Goal: Transaction & Acquisition: Purchase product/service

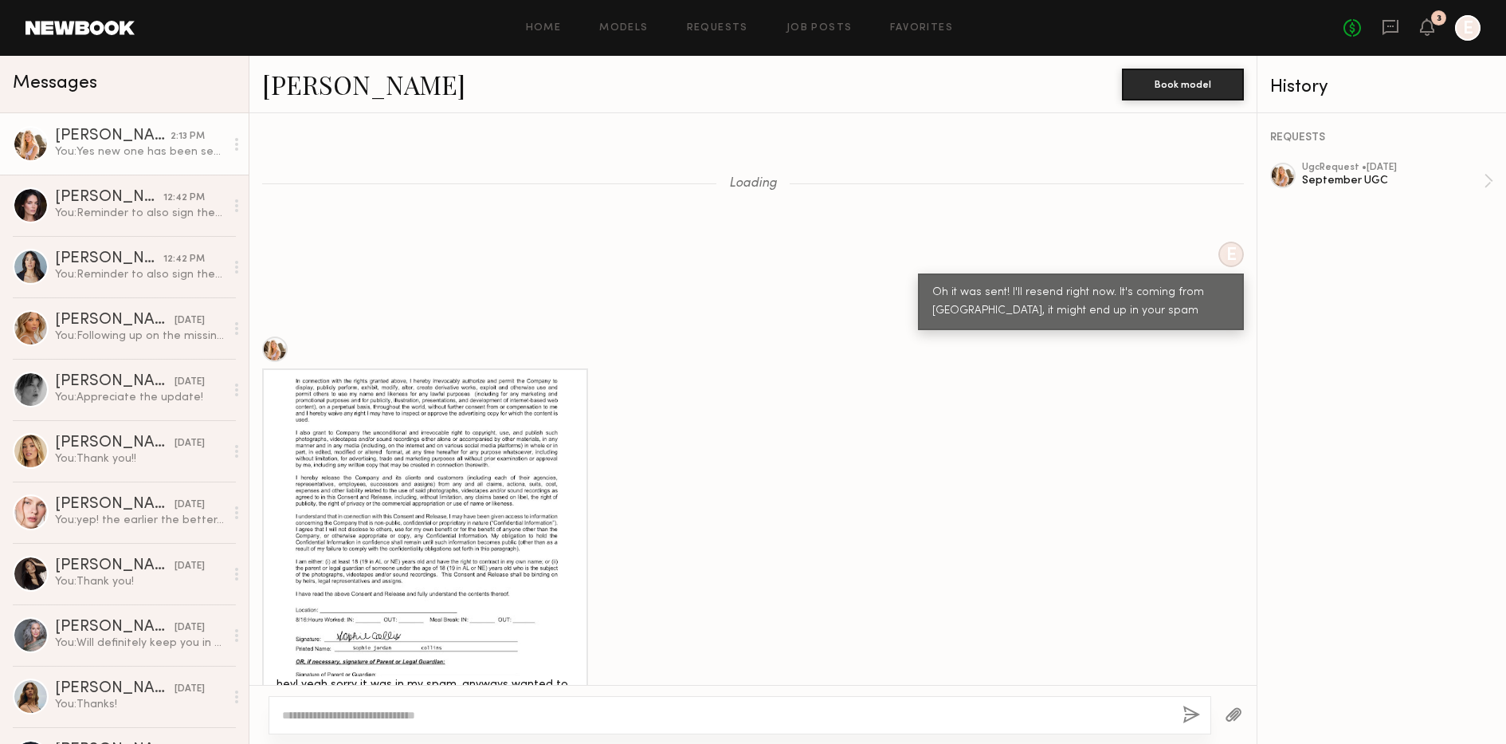
scroll to position [2208, 0]
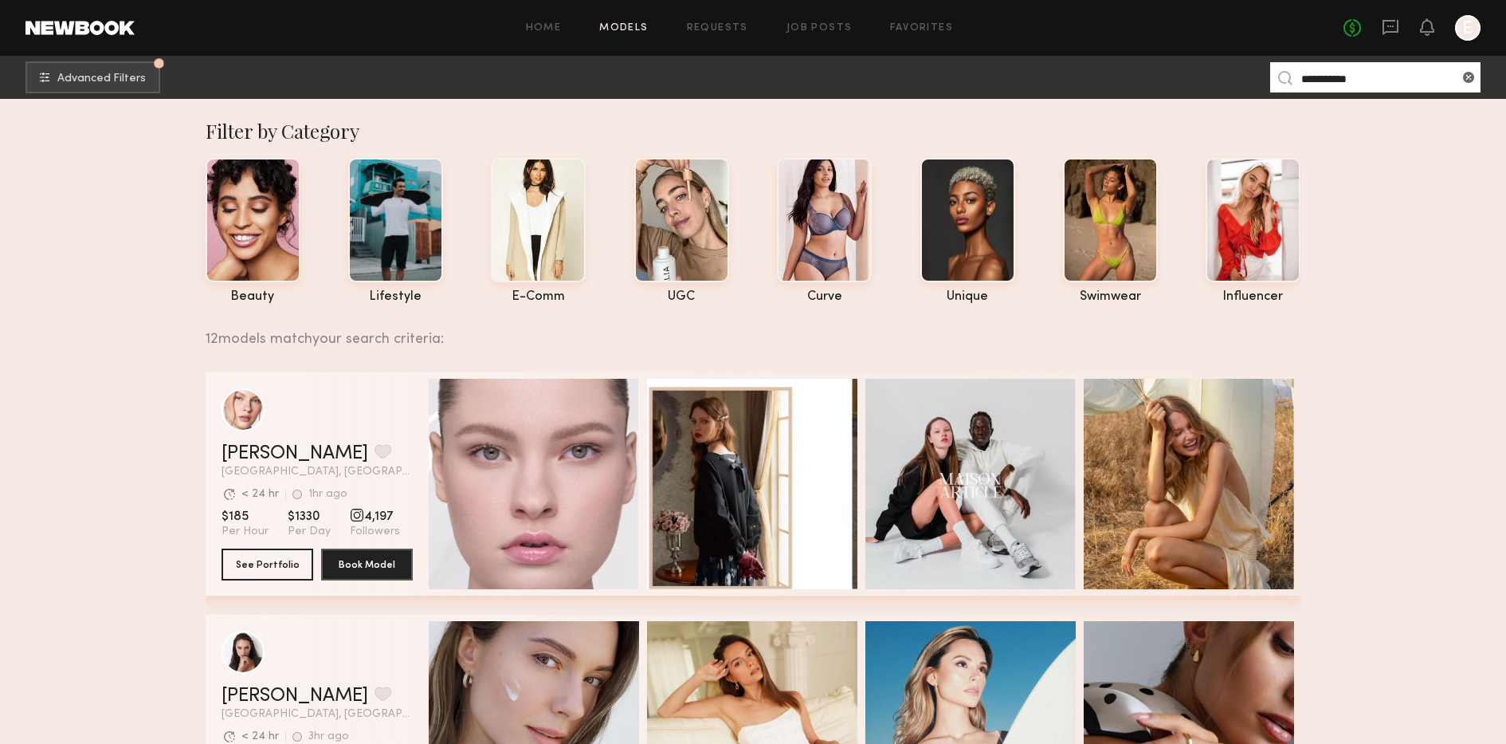
drag, startPoint x: 0, startPoint y: 0, endPoint x: 1340, endPoint y: 73, distance: 1342.5
click at [1340, 73] on input "**********" at bounding box center [1375, 77] width 210 height 30
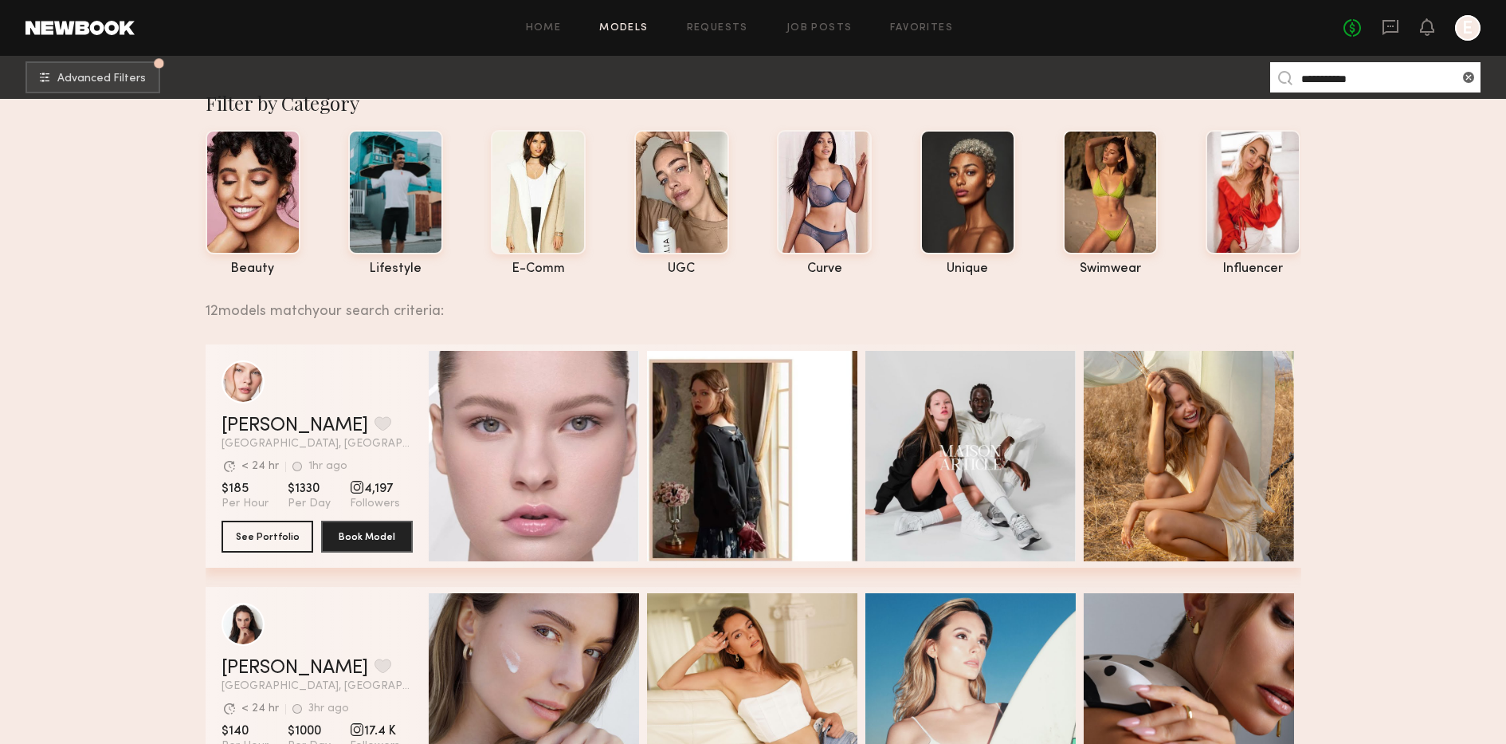
click at [1340, 73] on input "**********" at bounding box center [1375, 77] width 210 height 30
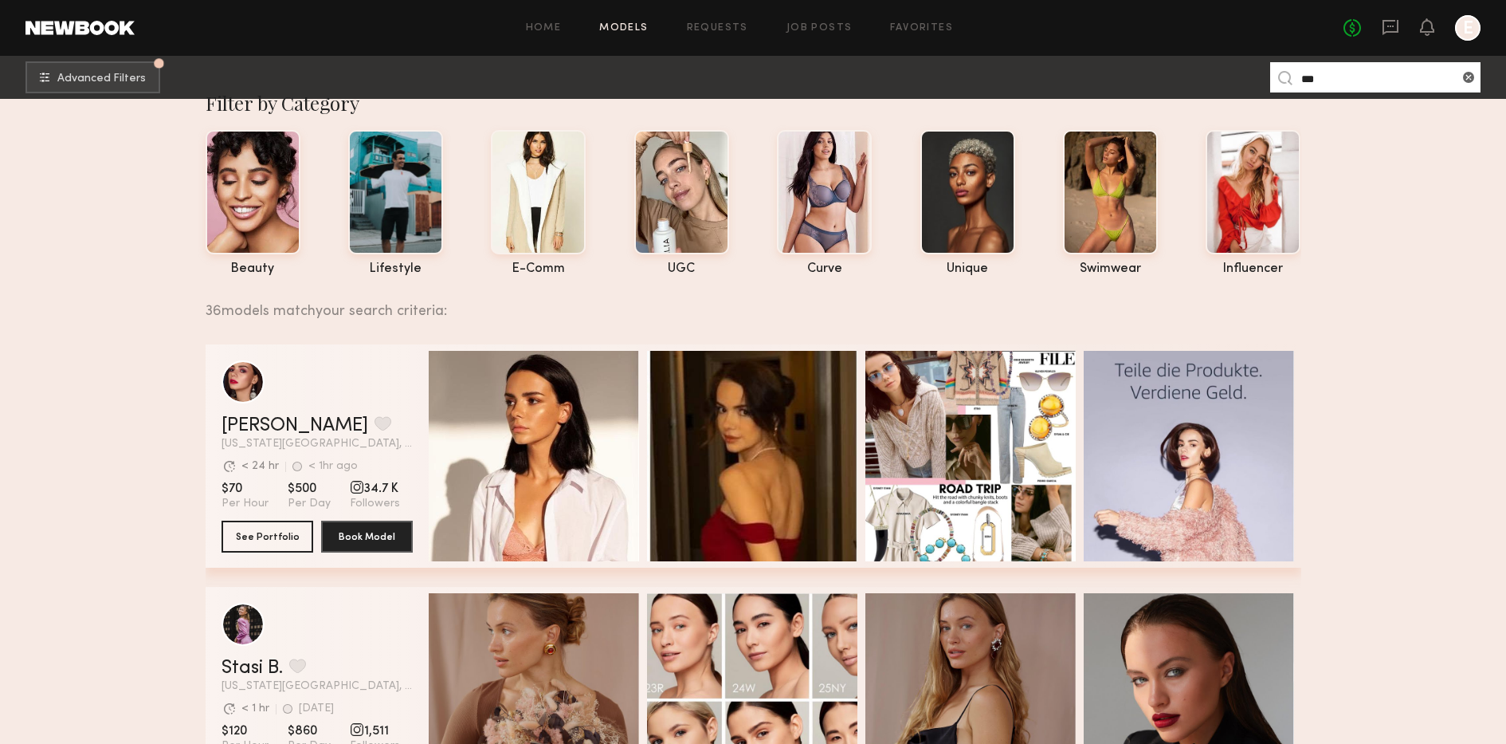
paste input "*****"
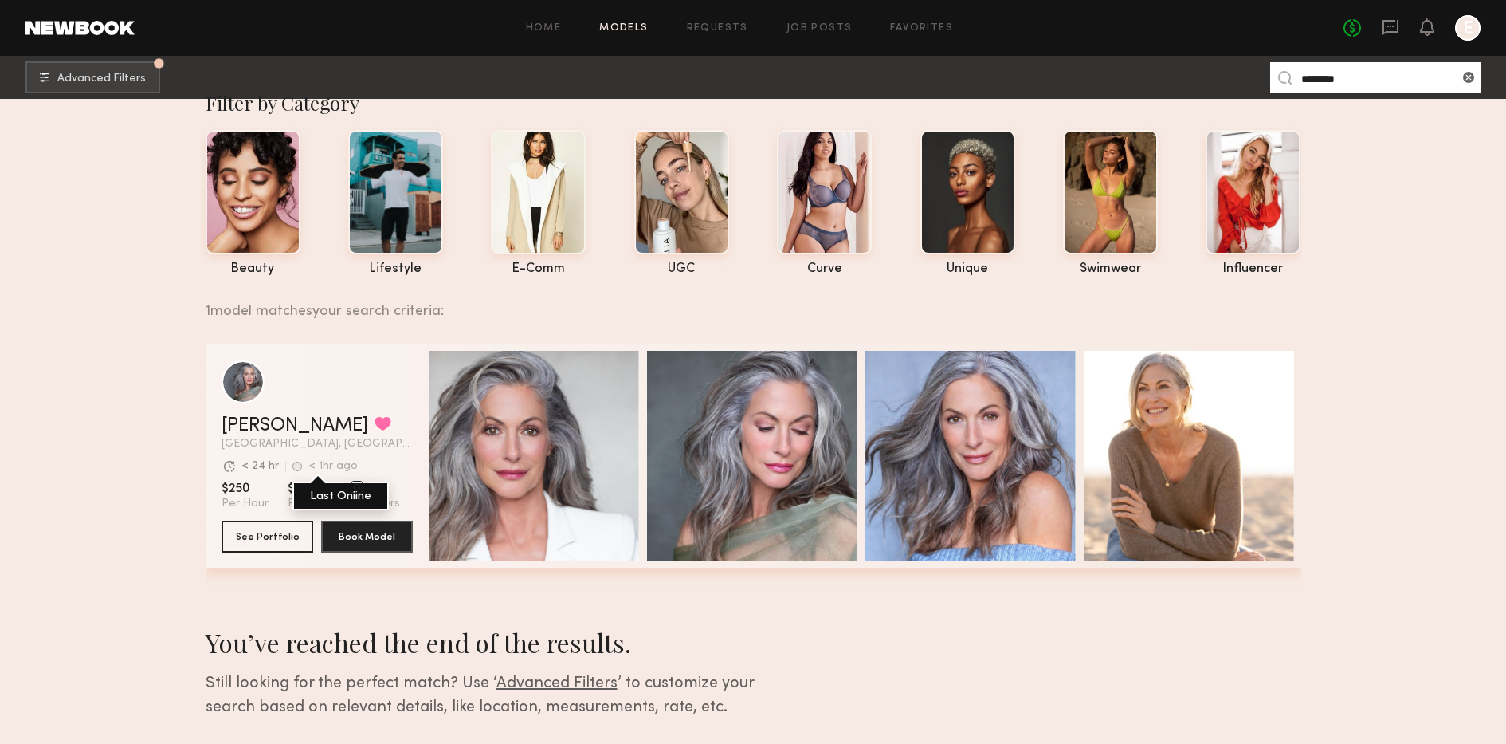
type input "********"
click at [300, 468] on div "< 1hr ago Last Online" at bounding box center [324, 466] width 65 height 11
click at [271, 536] on button "See Portfolio" at bounding box center [268, 536] width 92 height 32
click at [280, 422] on link "Kandeyce J." at bounding box center [295, 425] width 147 height 19
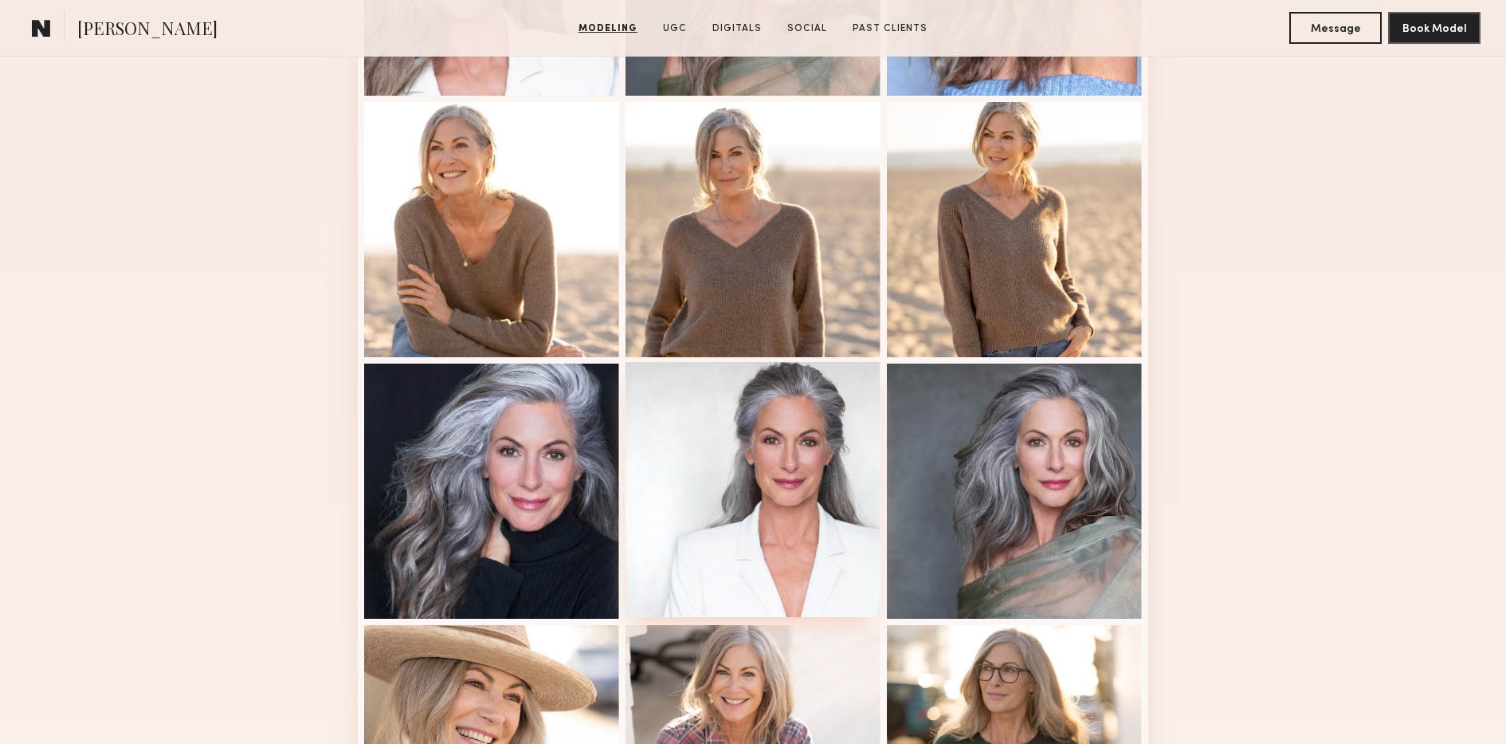
scroll to position [640, 0]
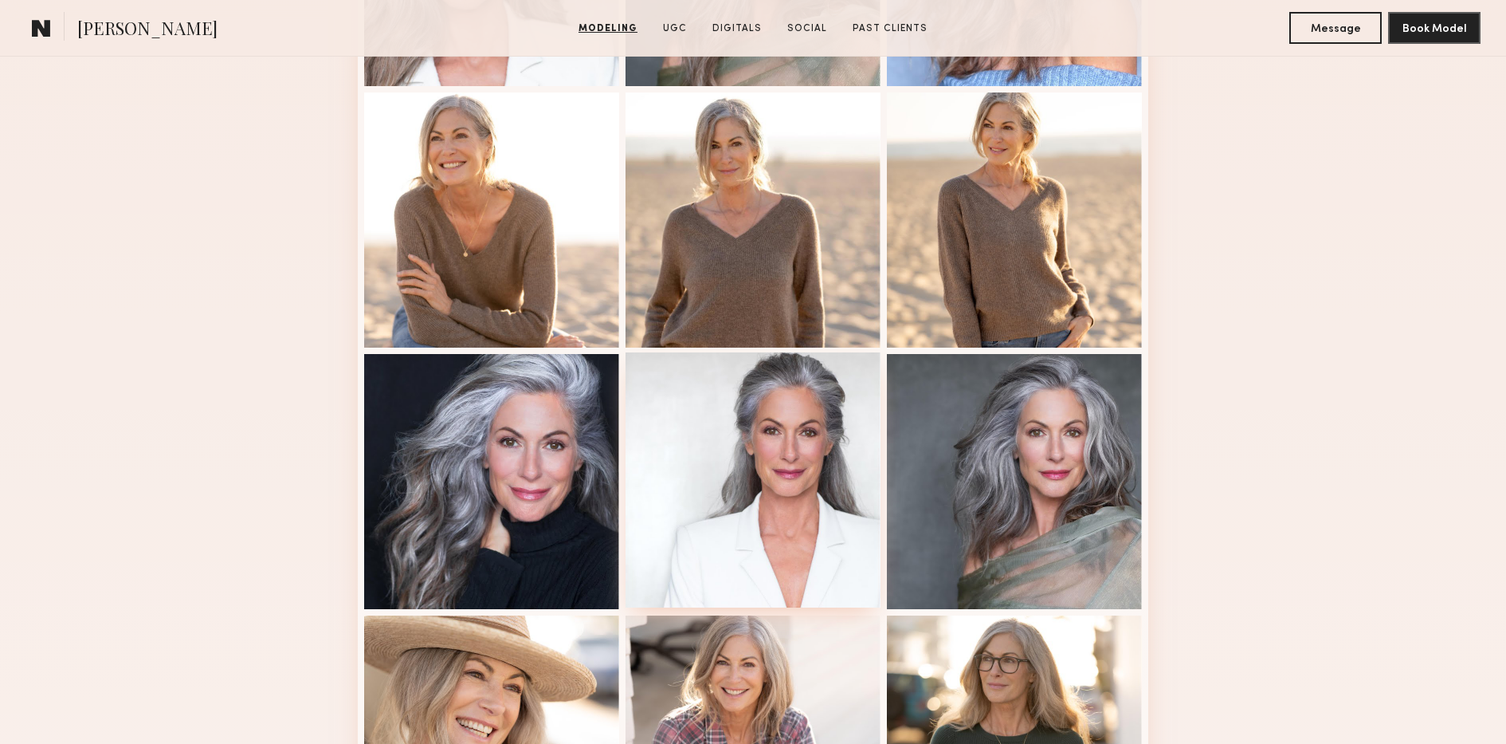
click at [737, 489] on div at bounding box center [753, 479] width 255 height 255
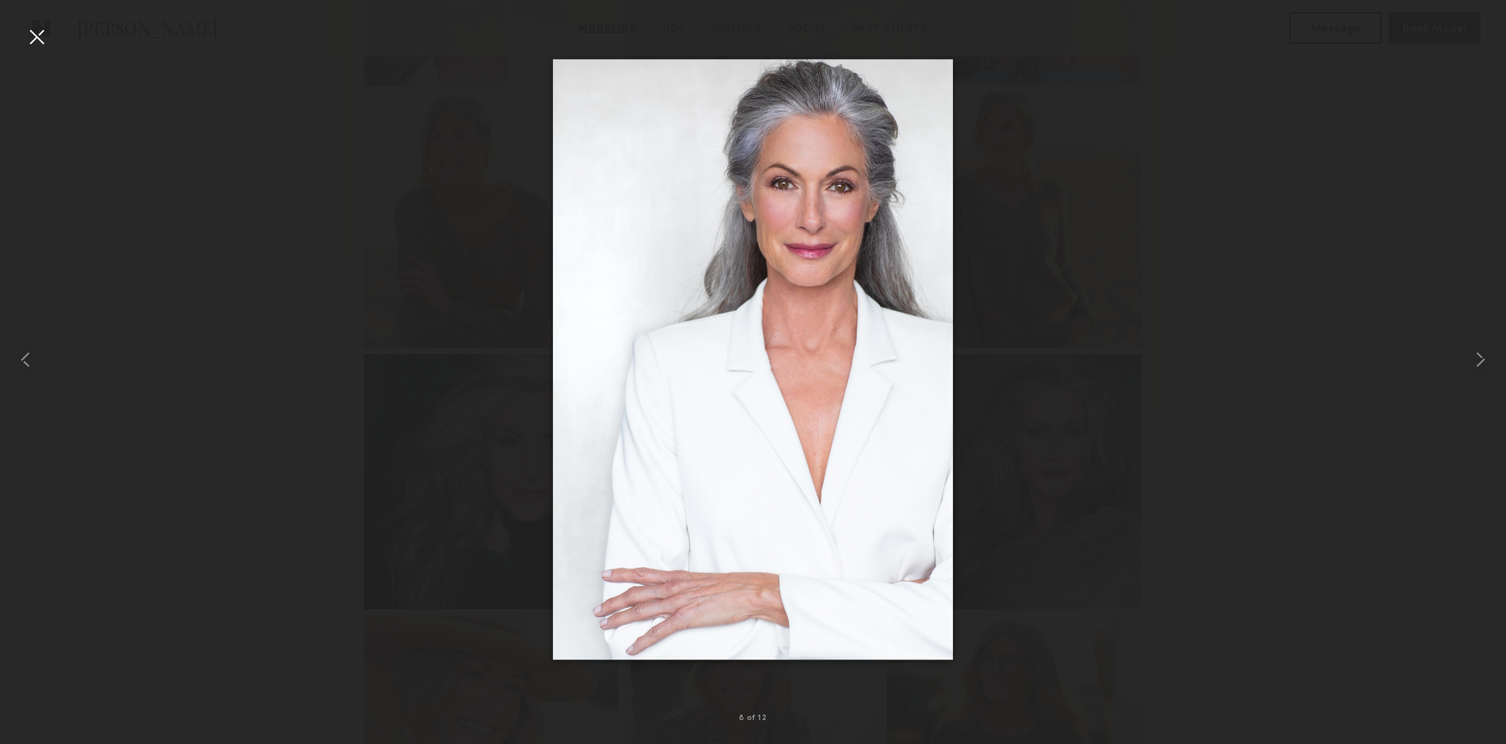
click at [1168, 122] on div at bounding box center [753, 359] width 1506 height 667
click at [987, 88] on div at bounding box center [753, 359] width 1506 height 667
click at [1037, 460] on div at bounding box center [753, 359] width 1506 height 667
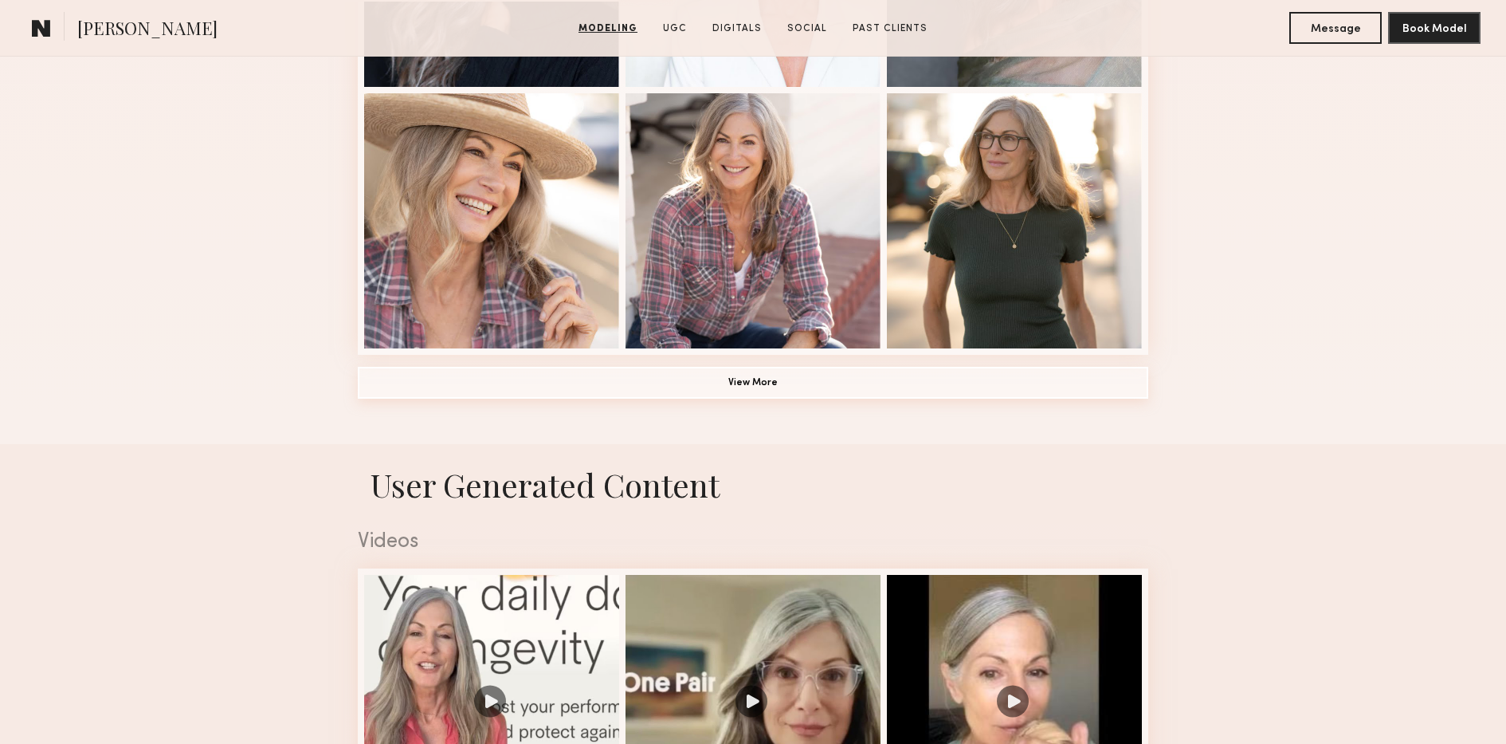
scroll to position [1254, 0]
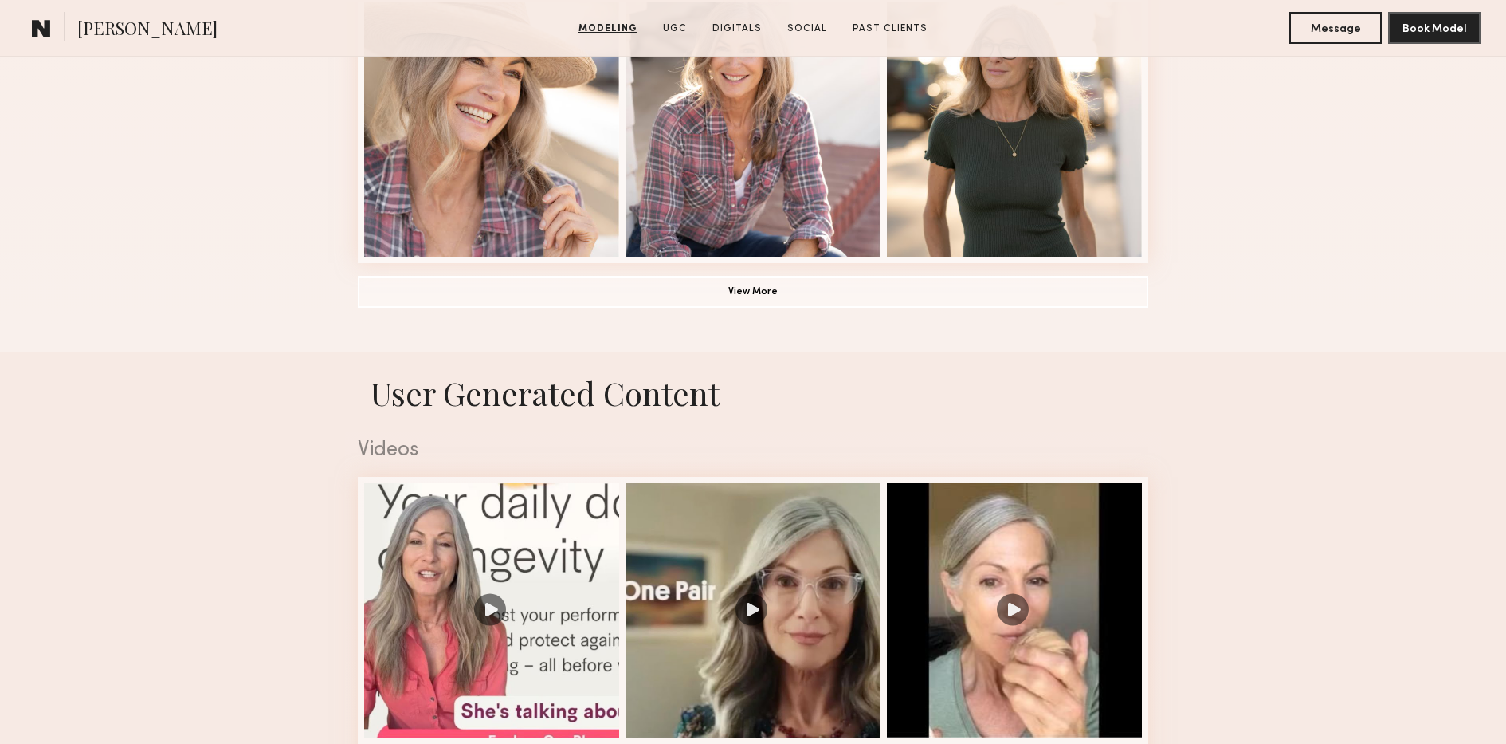
click at [903, 295] on button "View More" at bounding box center [753, 291] width 791 height 32
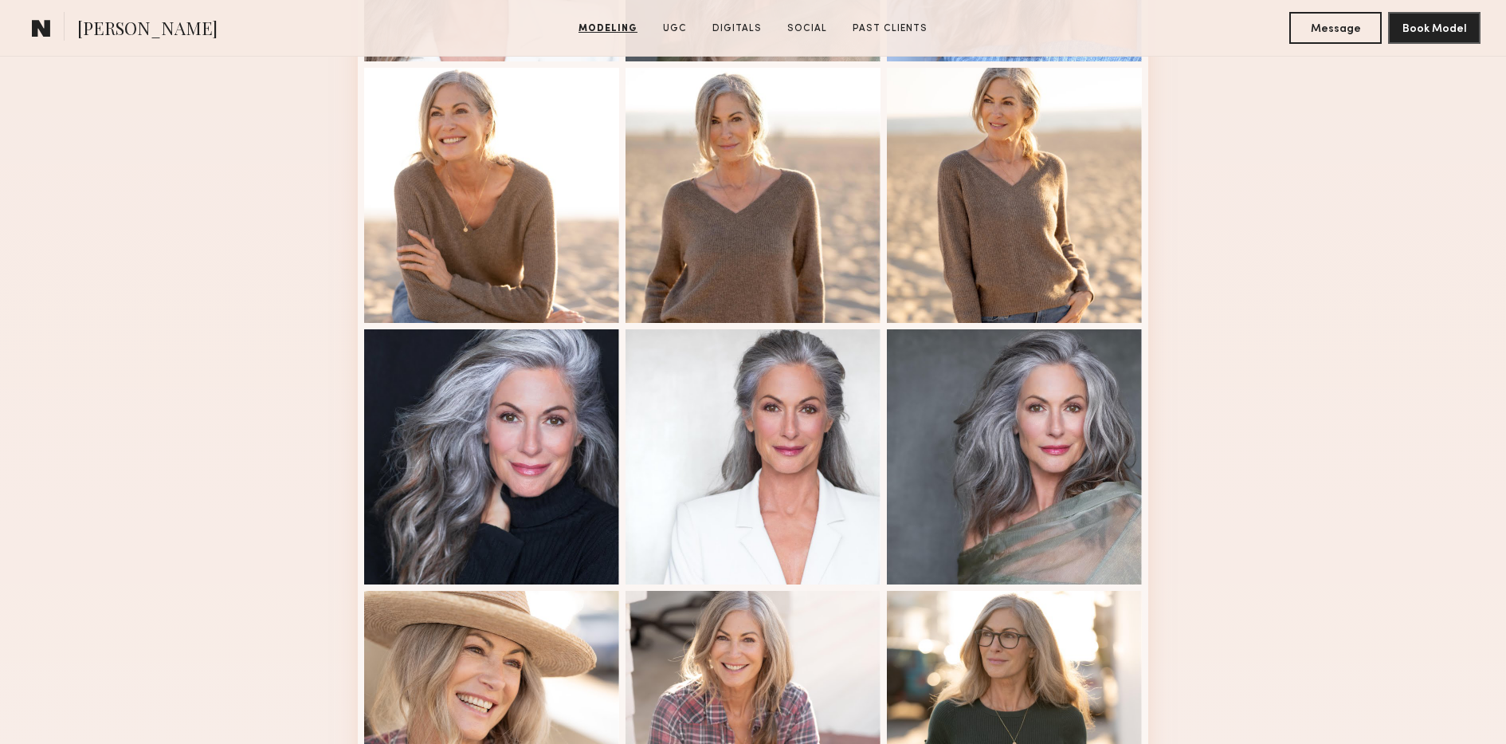
scroll to position [651, 0]
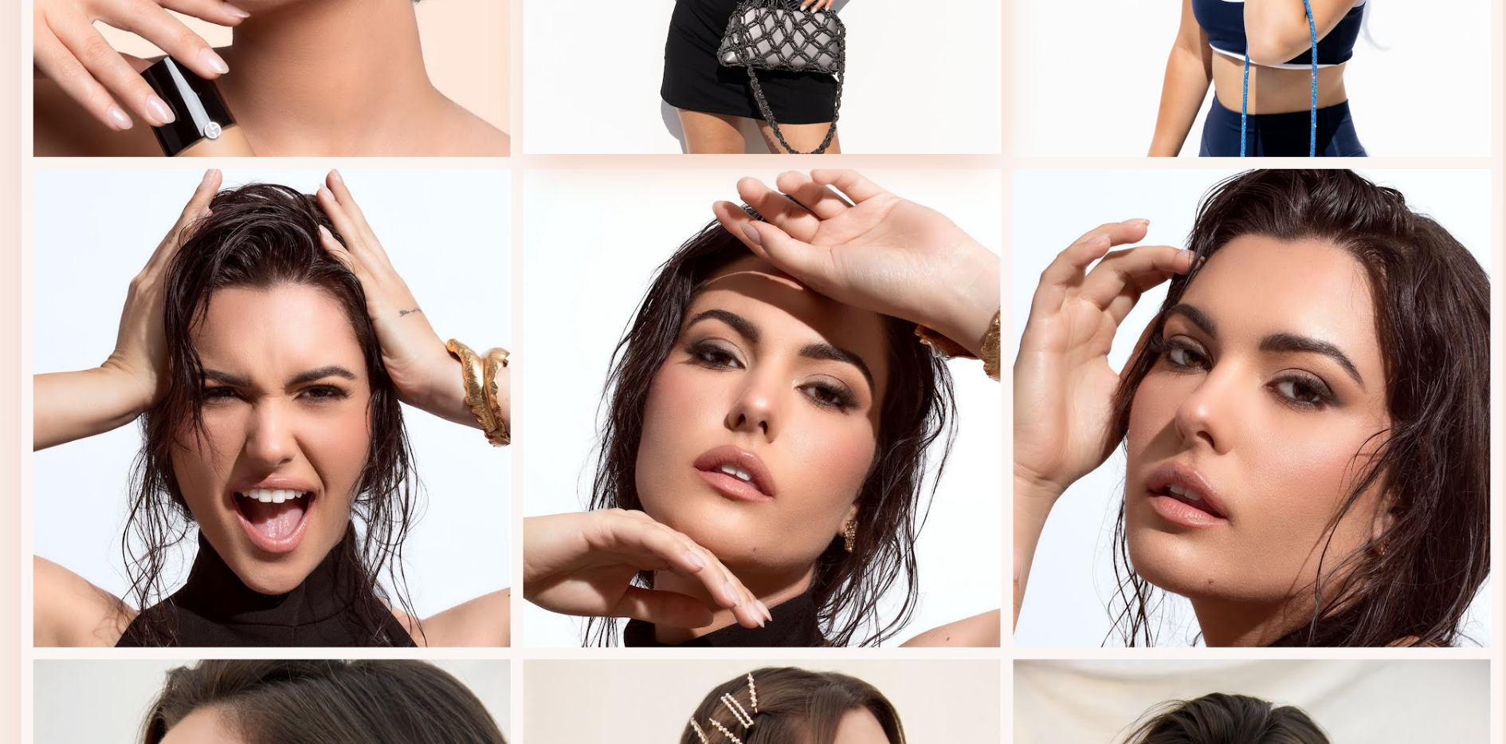
scroll to position [357, 0]
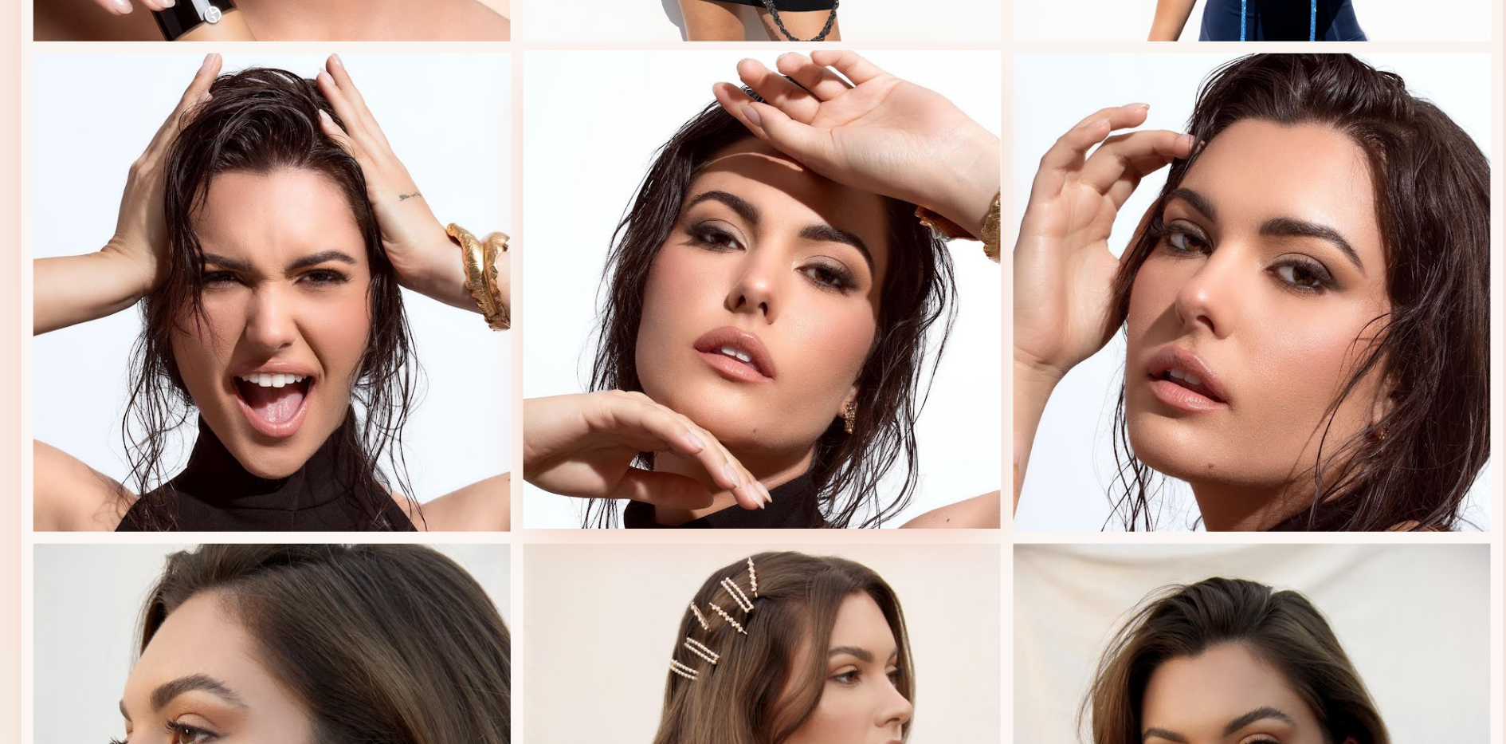
click at [793, 446] on div at bounding box center [753, 501] width 255 height 255
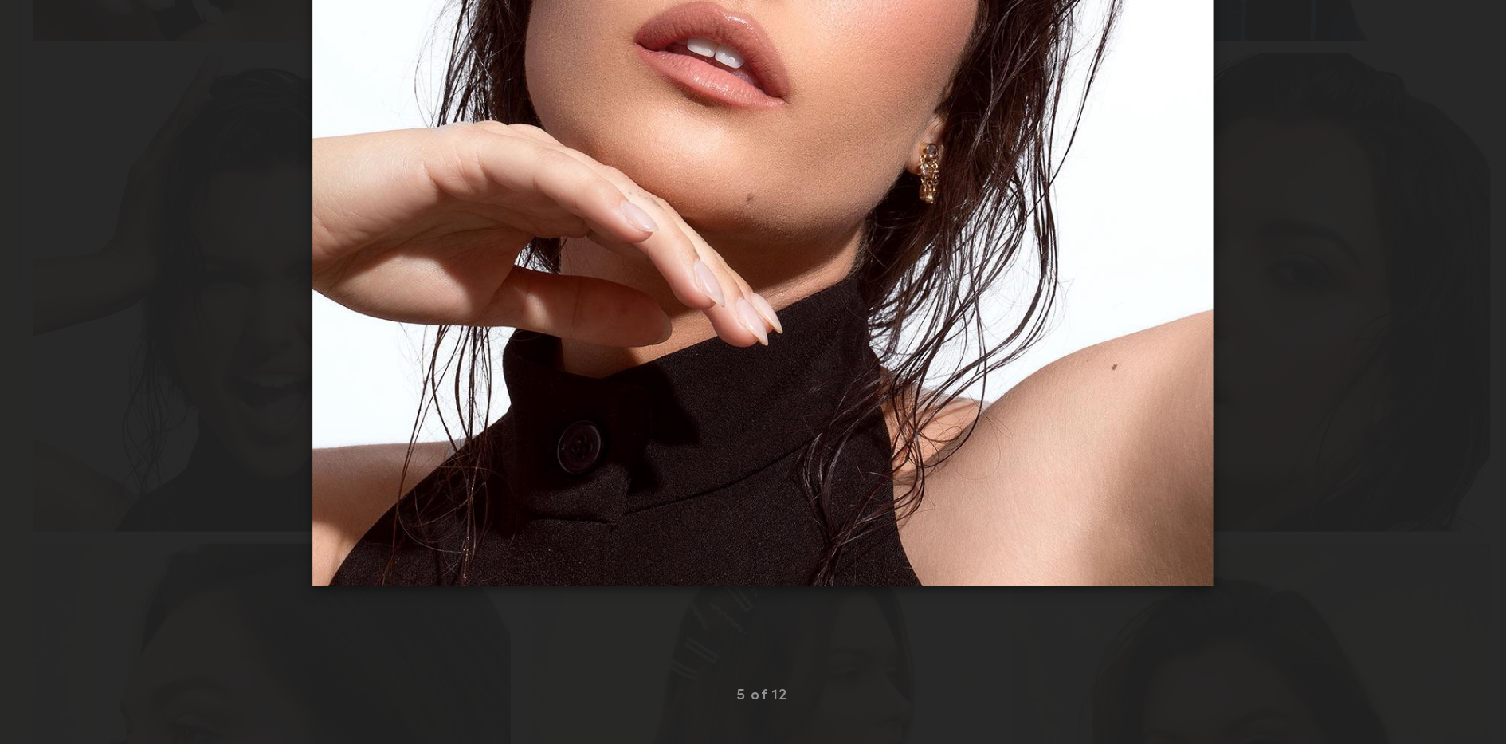
scroll to position [356, 0]
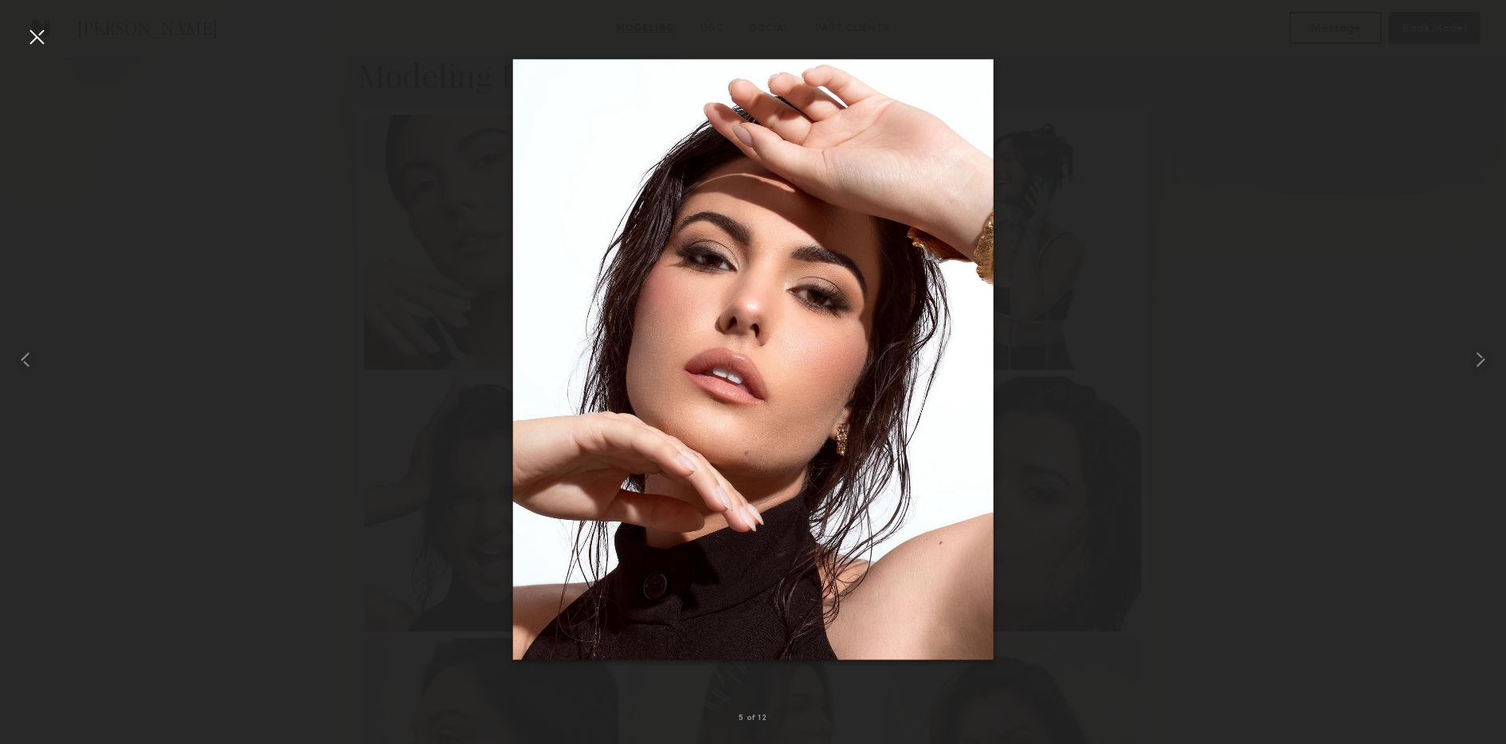
click at [398, 185] on div at bounding box center [753, 359] width 1506 height 667
click at [48, 34] on div at bounding box center [37, 37] width 26 height 26
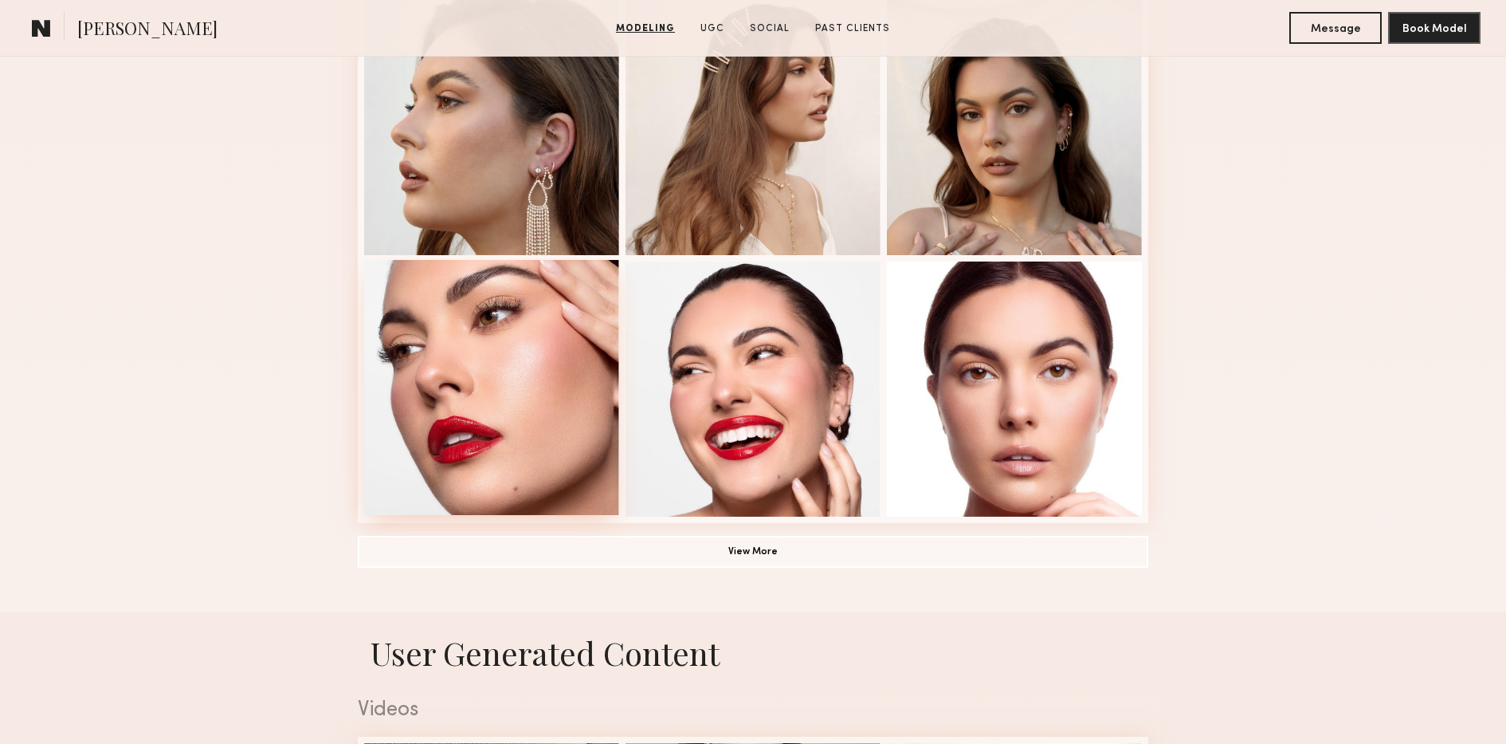
scroll to position [913, 0]
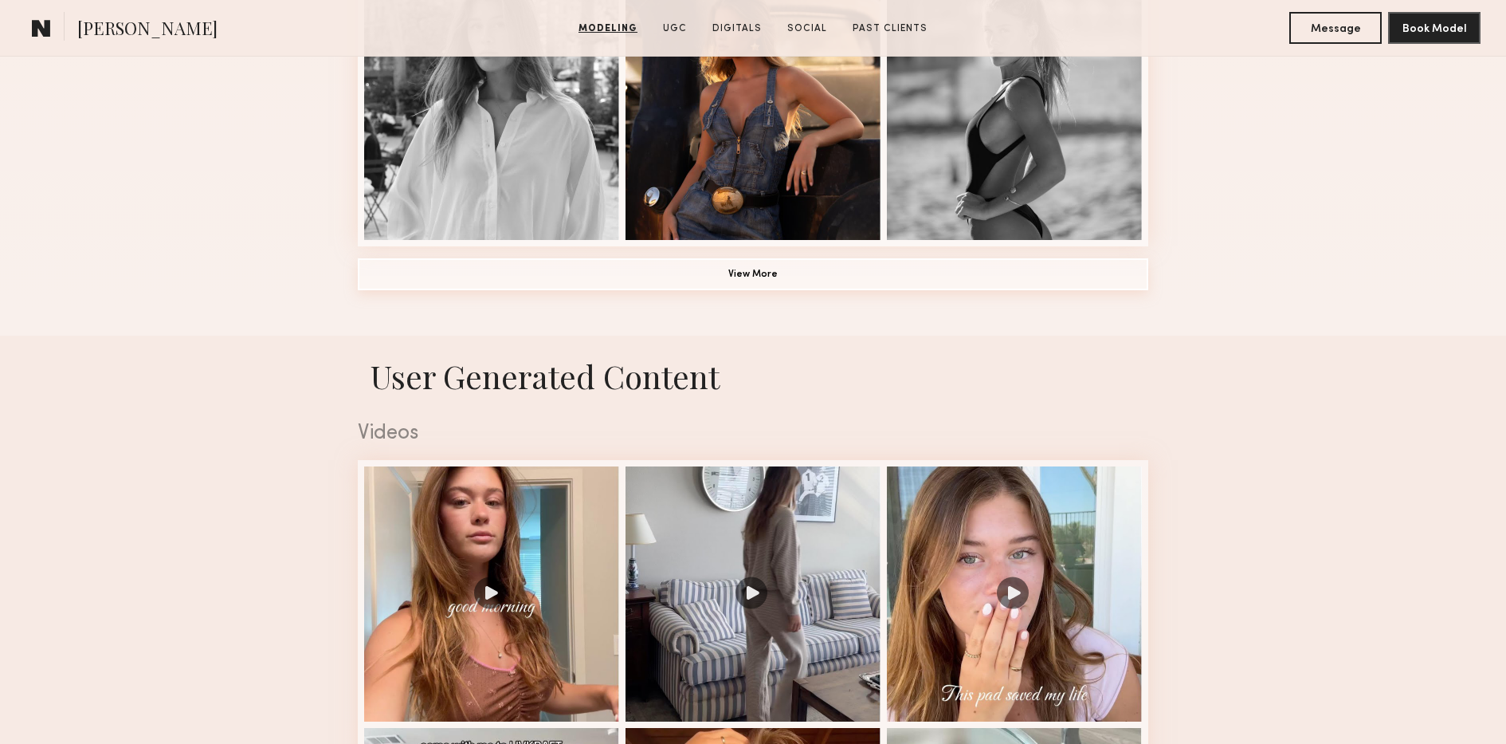
scroll to position [1272, 0]
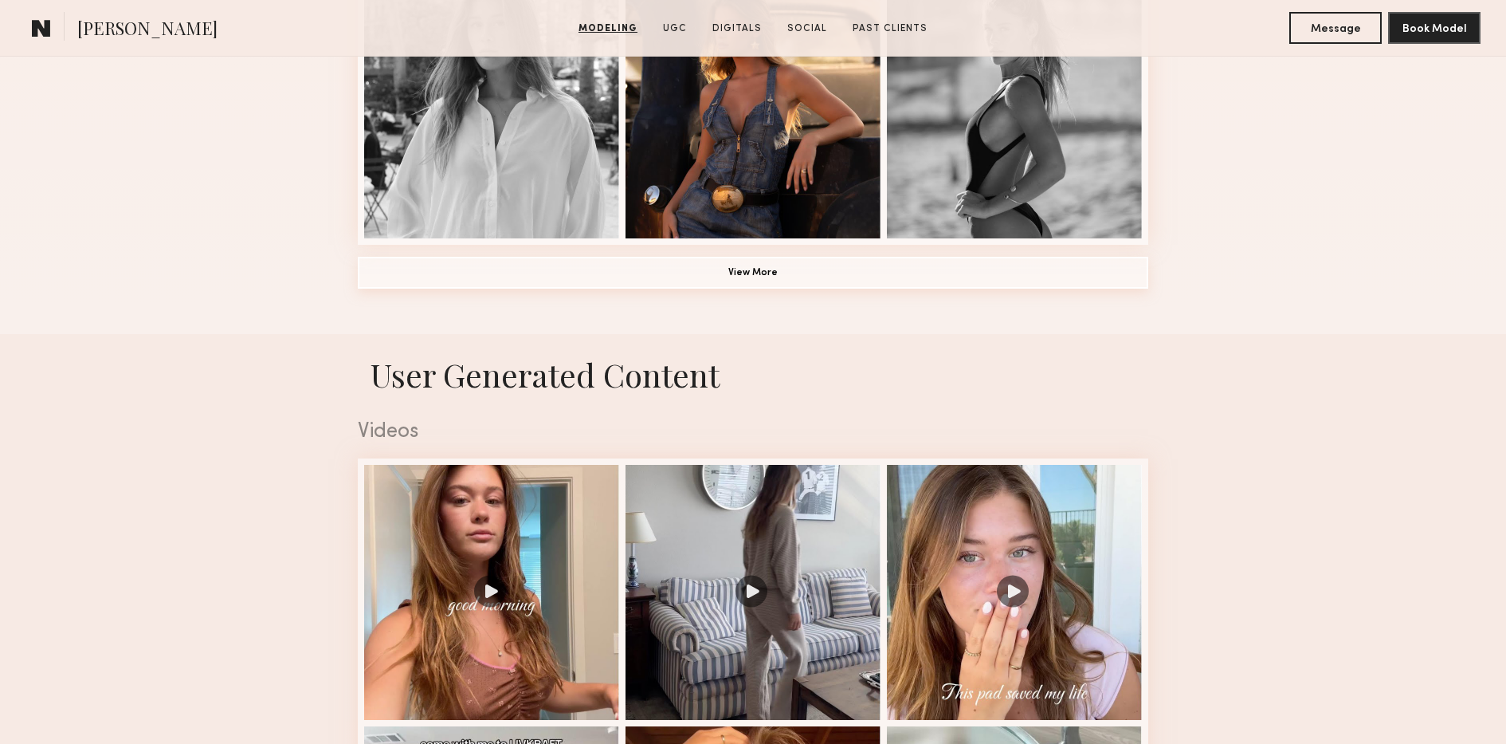
click at [575, 257] on button "View More" at bounding box center [753, 273] width 791 height 32
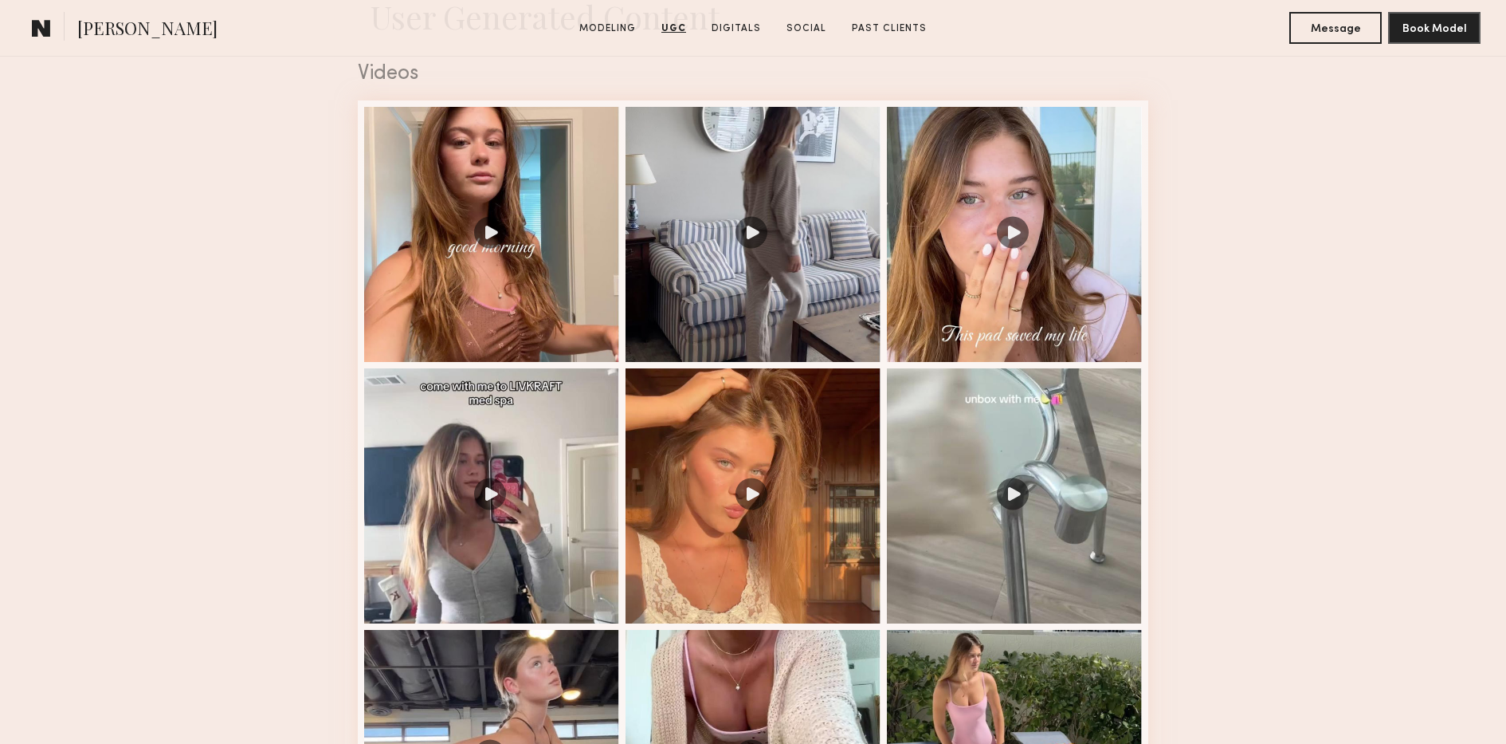
scroll to position [2731, 0]
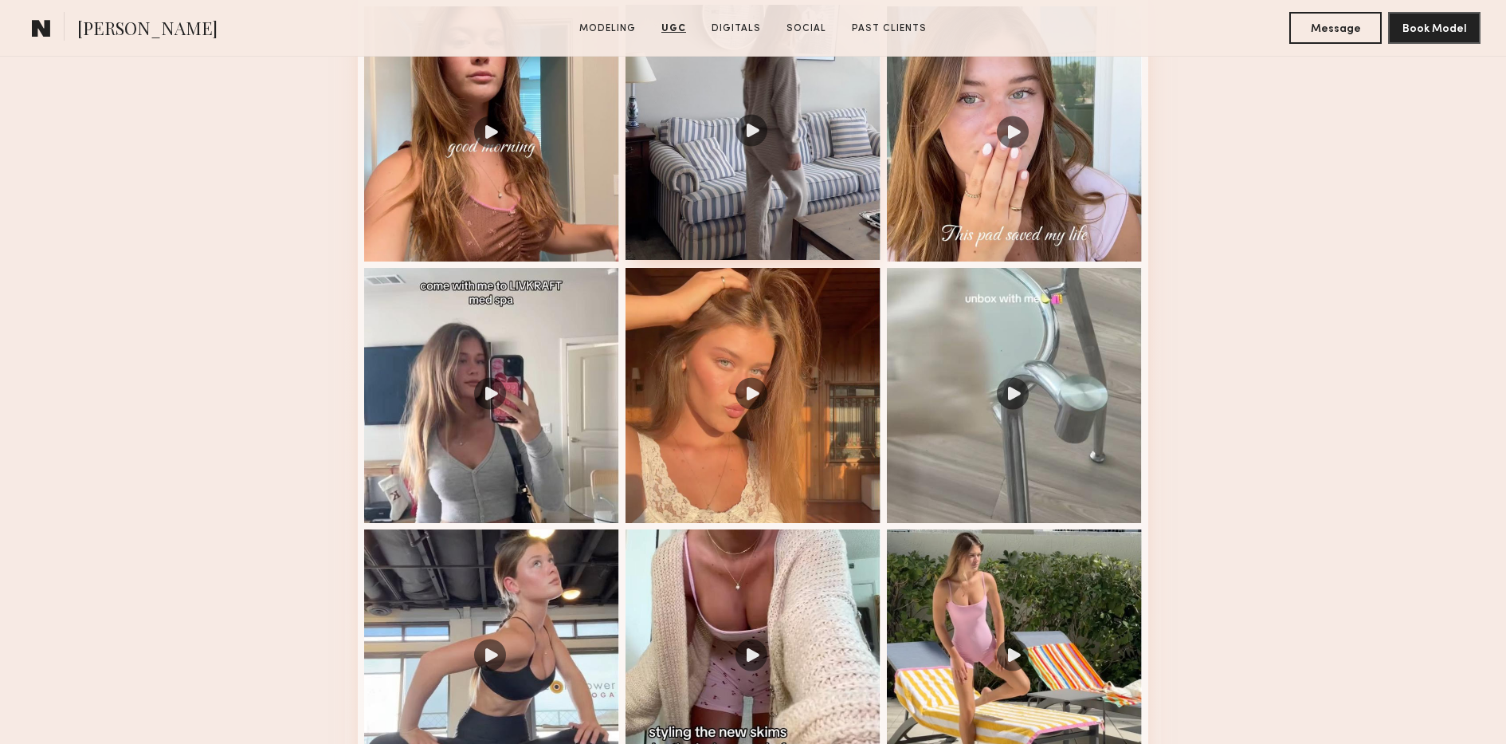
click at [672, 248] on div at bounding box center [753, 132] width 255 height 255
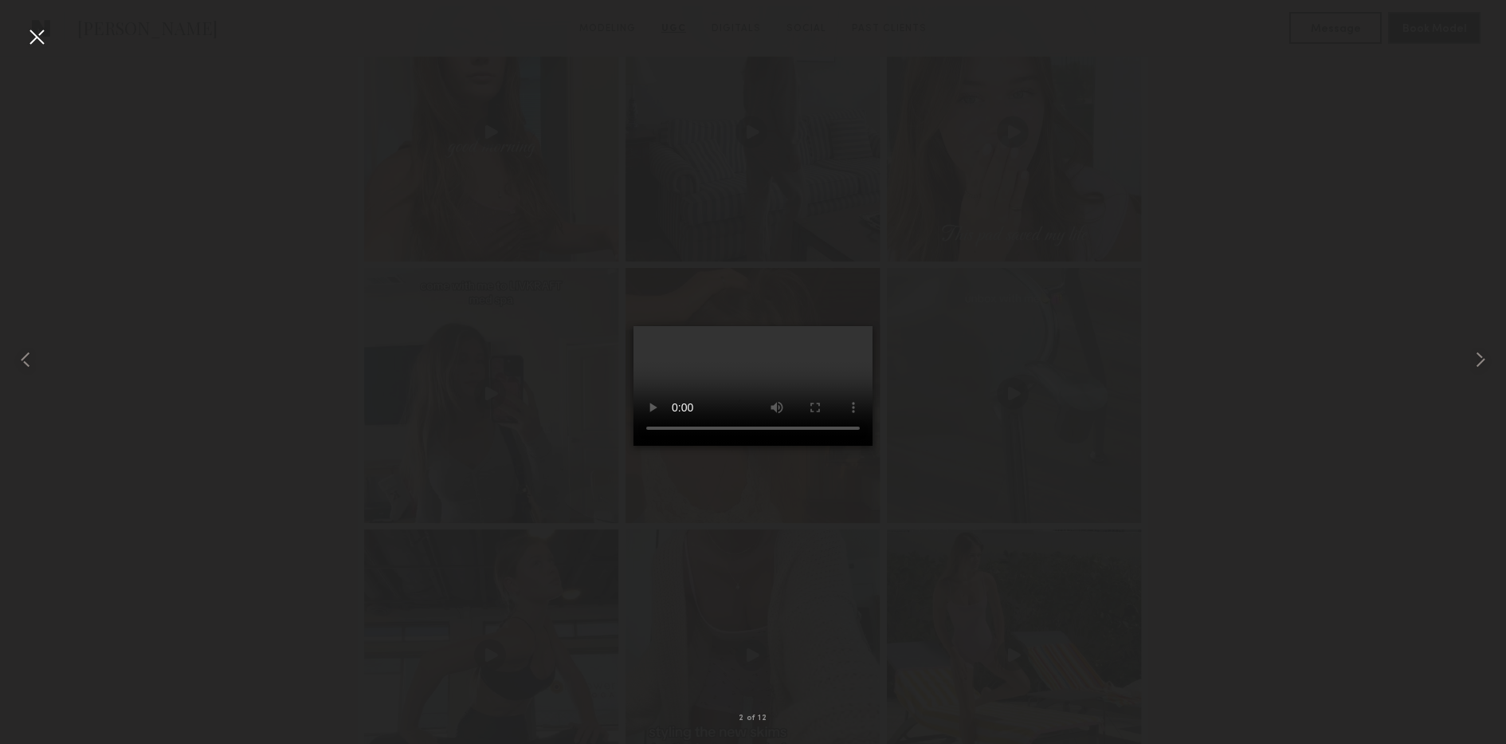
drag, startPoint x: 504, startPoint y: 251, endPoint x: 504, endPoint y: 242, distance: 8.8
click at [504, 251] on div at bounding box center [753, 359] width 1506 height 667
click at [49, 33] on div at bounding box center [37, 37] width 26 height 26
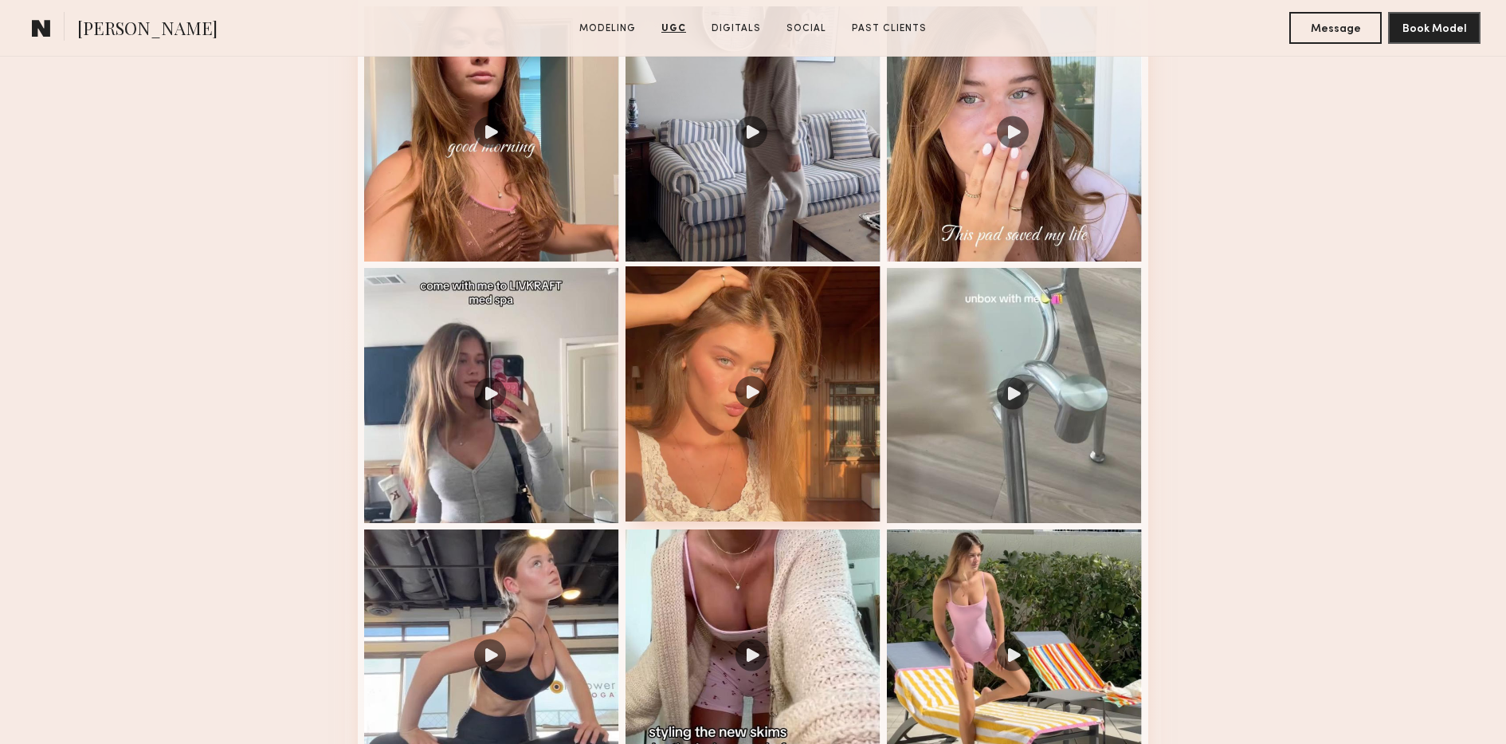
click at [674, 382] on div at bounding box center [753, 393] width 255 height 255
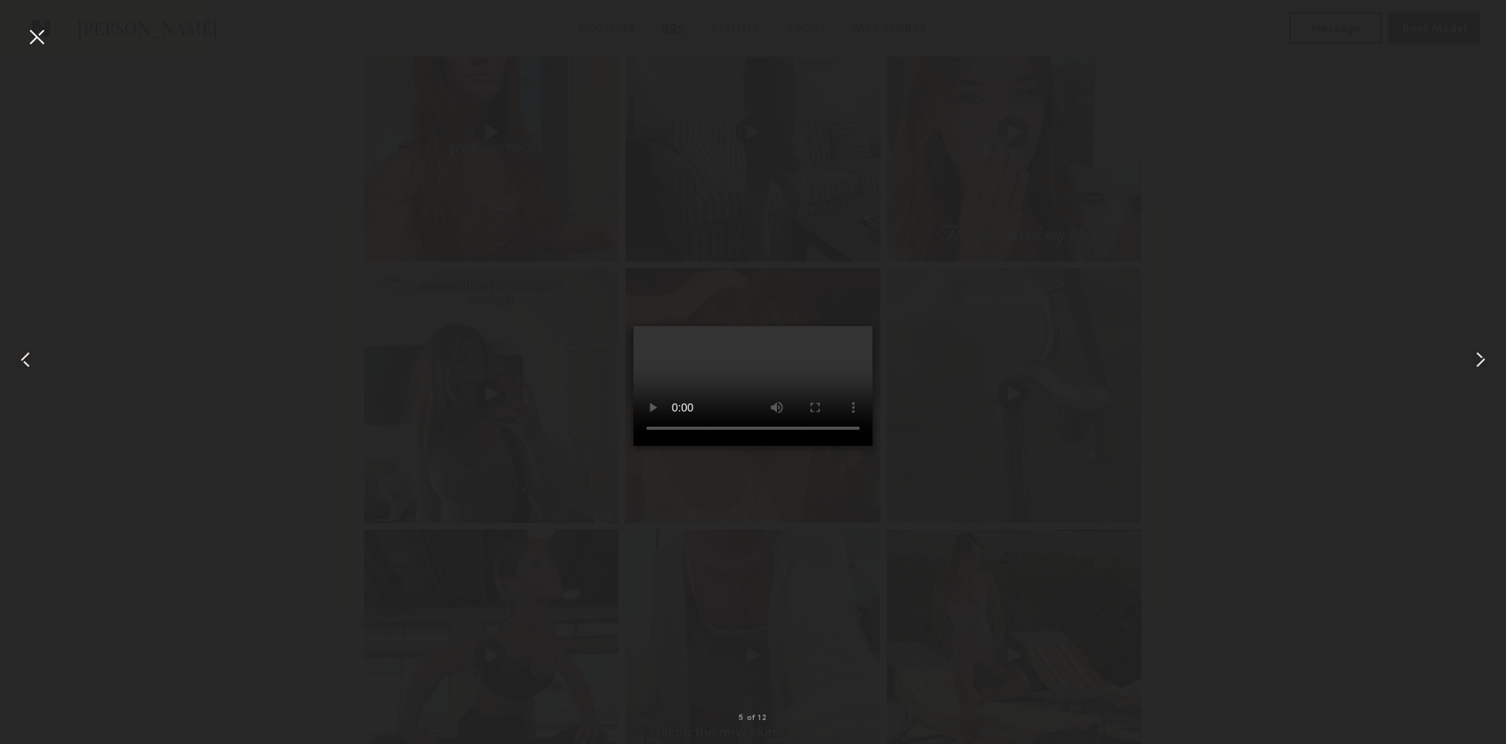
click at [468, 356] on div at bounding box center [753, 359] width 1506 height 667
click at [438, 227] on div at bounding box center [753, 359] width 1506 height 667
click at [43, 27] on div at bounding box center [37, 37] width 26 height 26
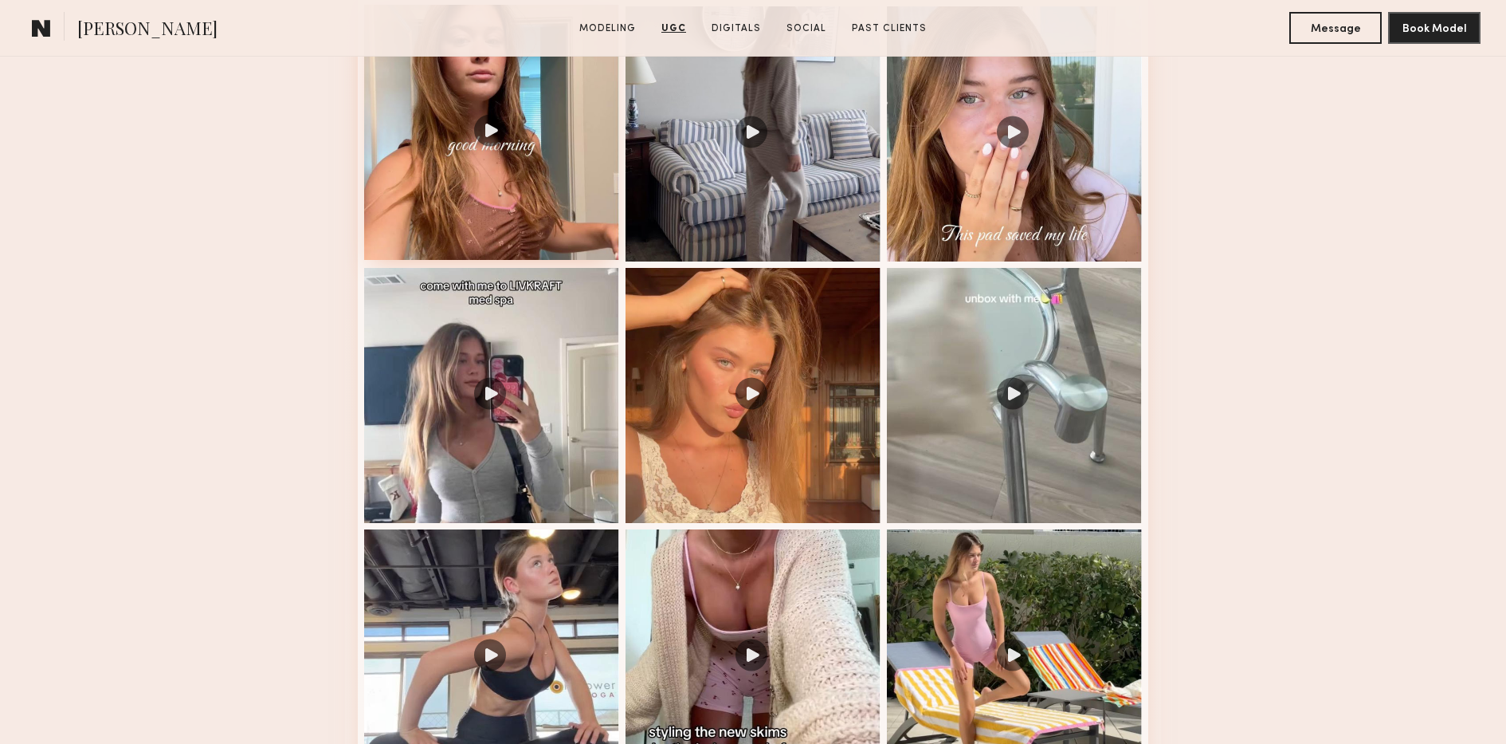
click at [456, 179] on div at bounding box center [491, 132] width 255 height 255
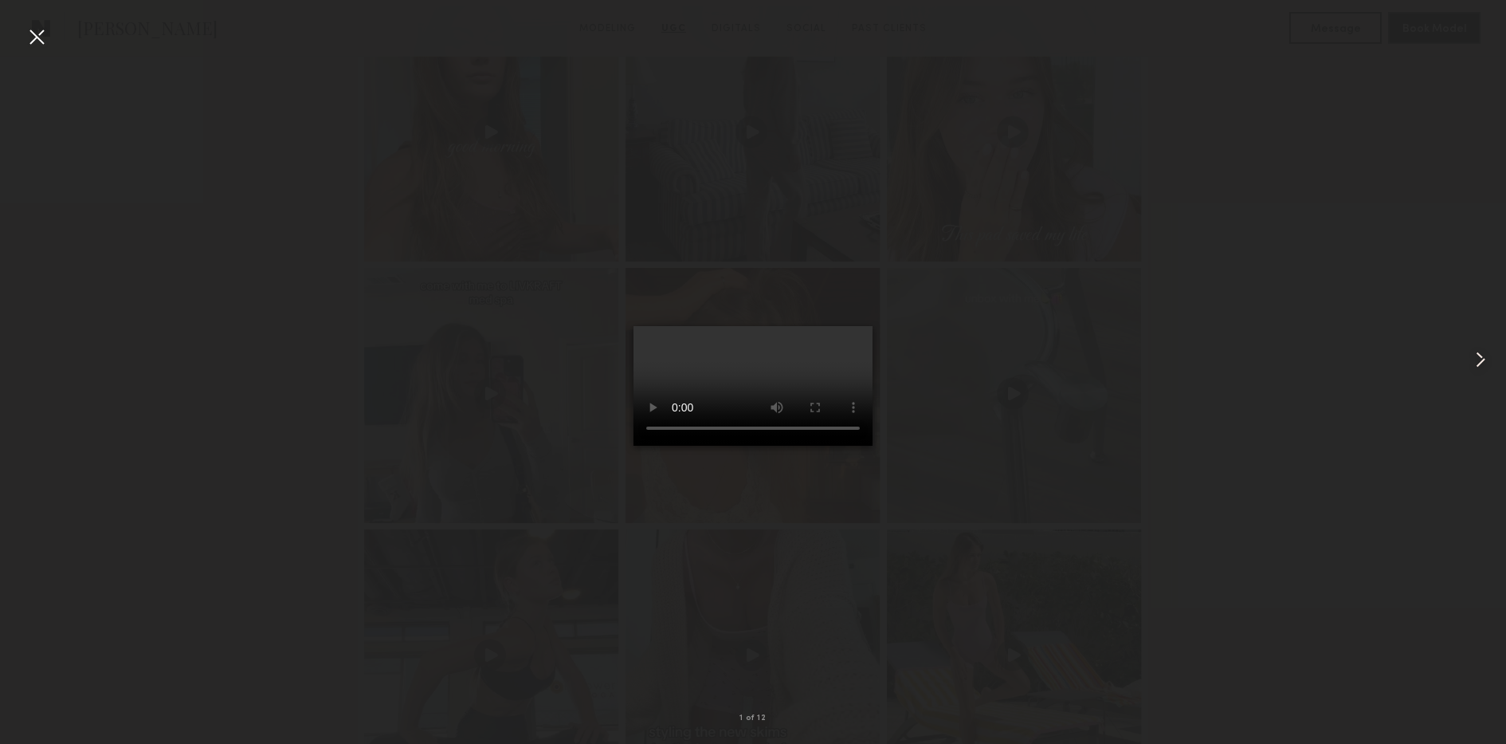
click at [1050, 402] on div at bounding box center [753, 359] width 1506 height 667
click at [31, 40] on div at bounding box center [37, 37] width 26 height 26
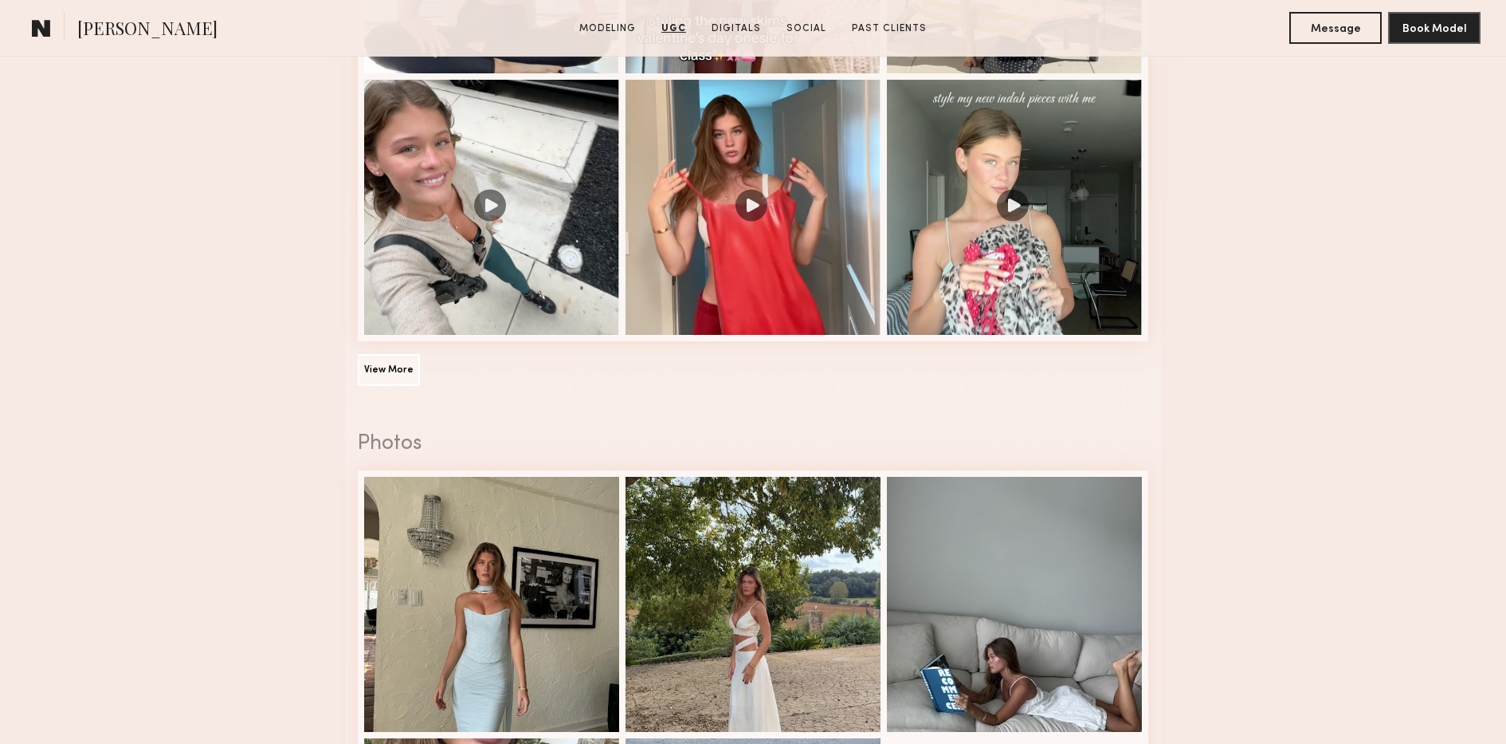
scroll to position [3443, 0]
click at [368, 370] on button "View More" at bounding box center [389, 368] width 62 height 32
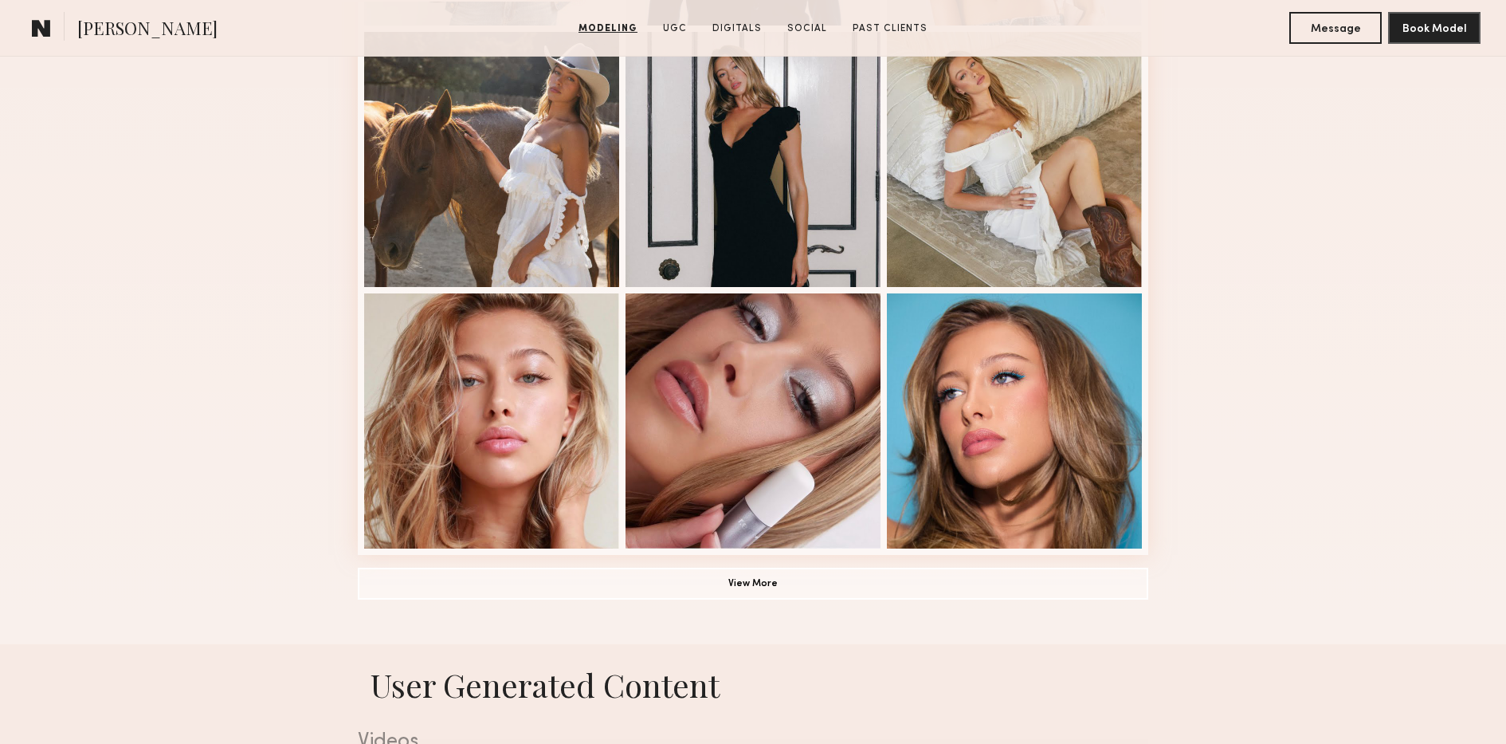
scroll to position [963, 0]
click at [613, 584] on button "View More" at bounding box center [753, 582] width 791 height 32
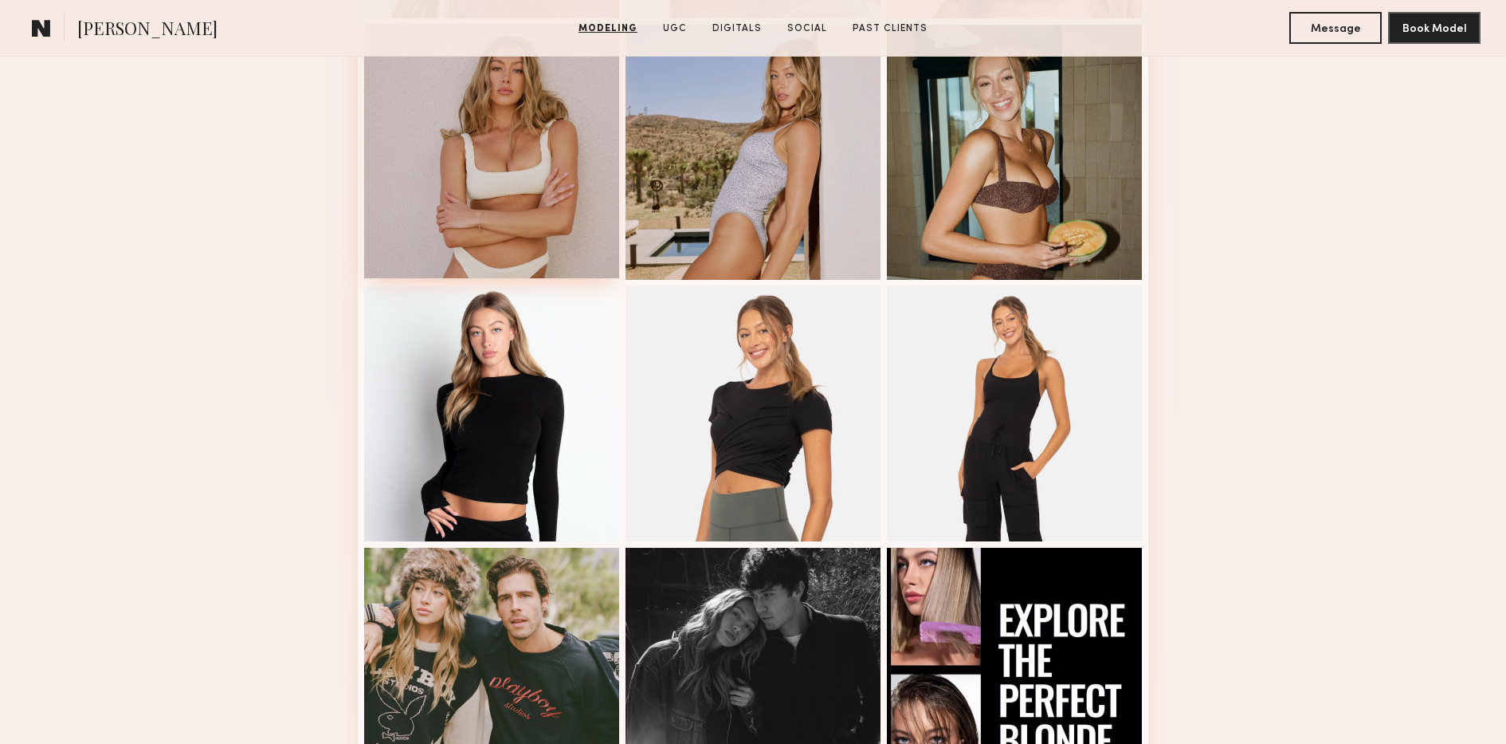
scroll to position [1754, 0]
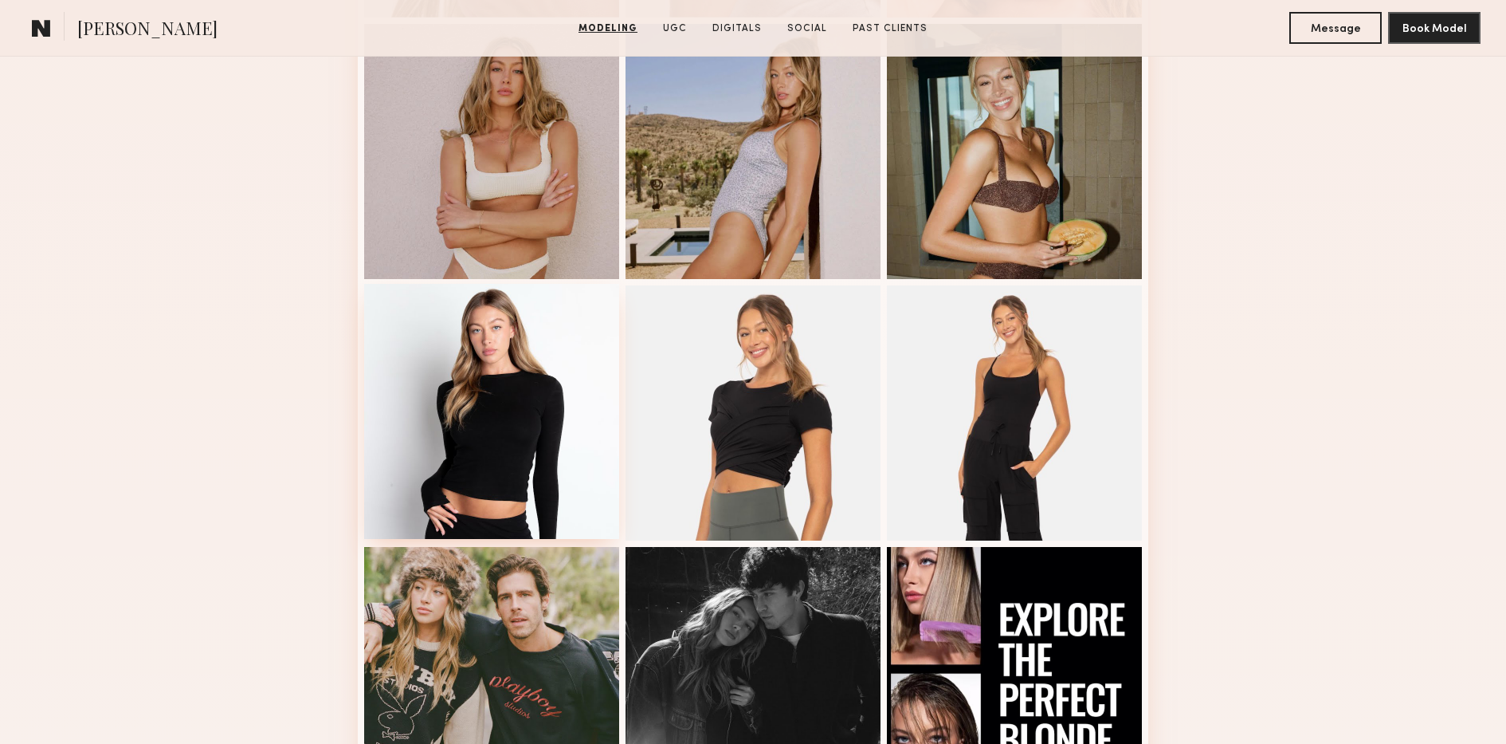
click at [489, 334] on div at bounding box center [491, 411] width 255 height 255
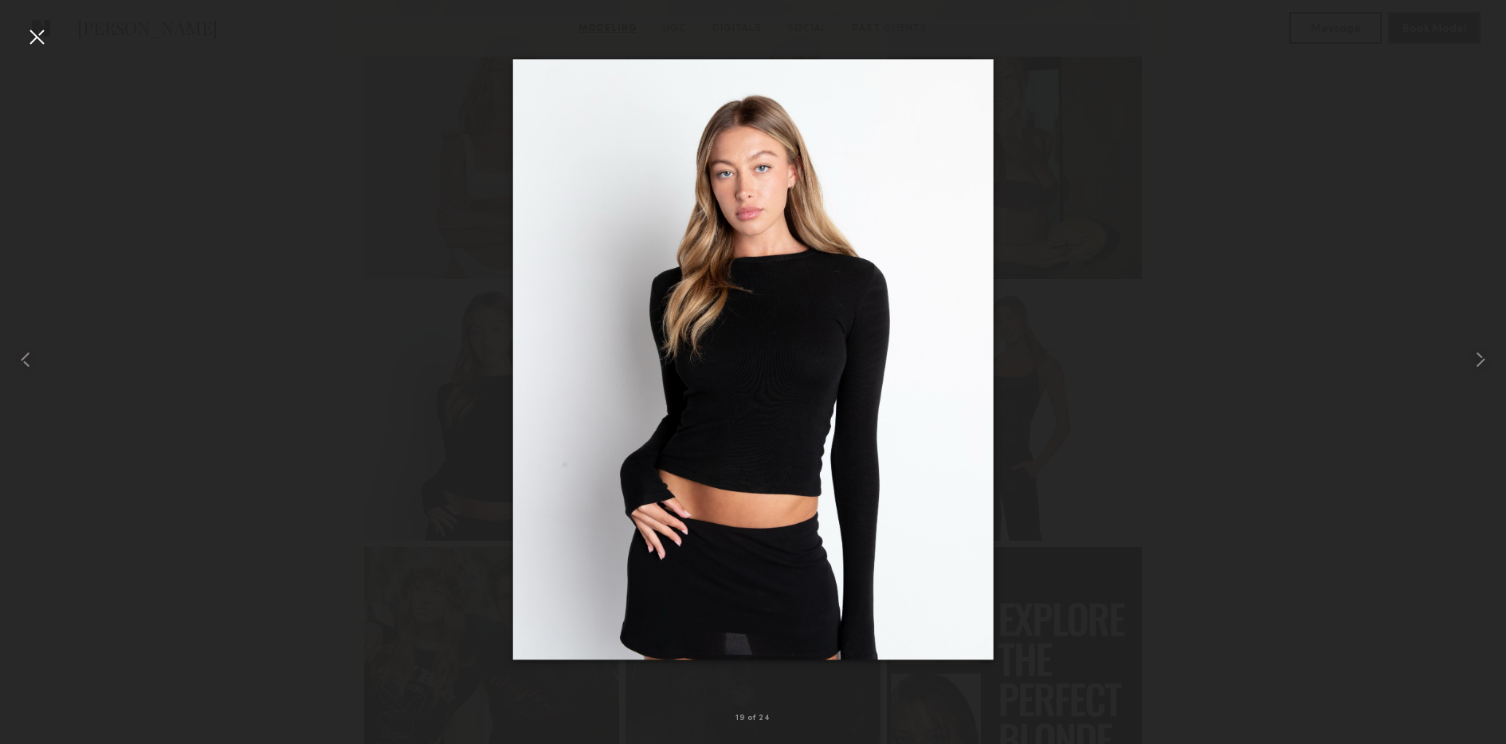
click at [334, 179] on div at bounding box center [753, 359] width 1506 height 667
click at [44, 19] on nb-gallery-light "19 of 24" at bounding box center [753, 372] width 1506 height 744
click at [44, 35] on div at bounding box center [37, 37] width 26 height 26
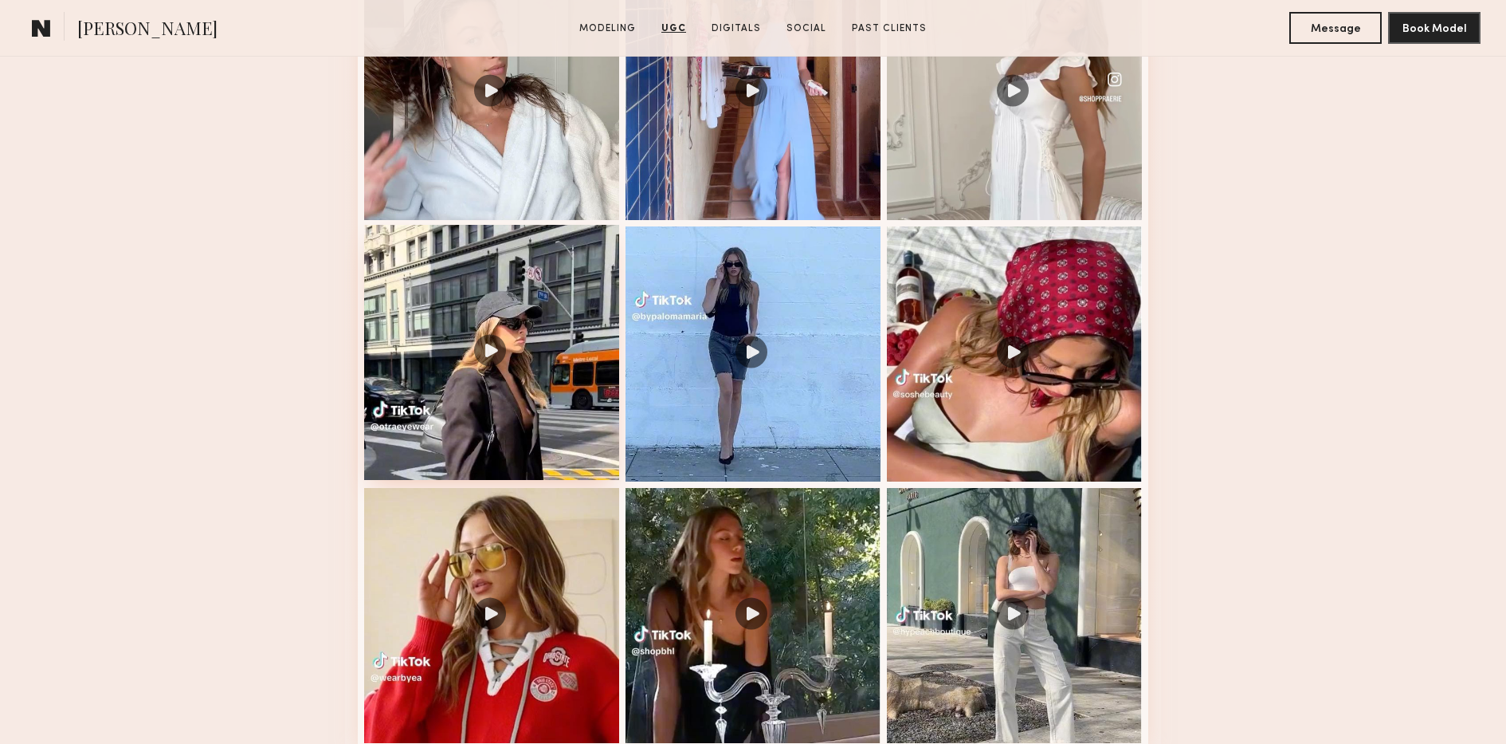
scroll to position [3143, 0]
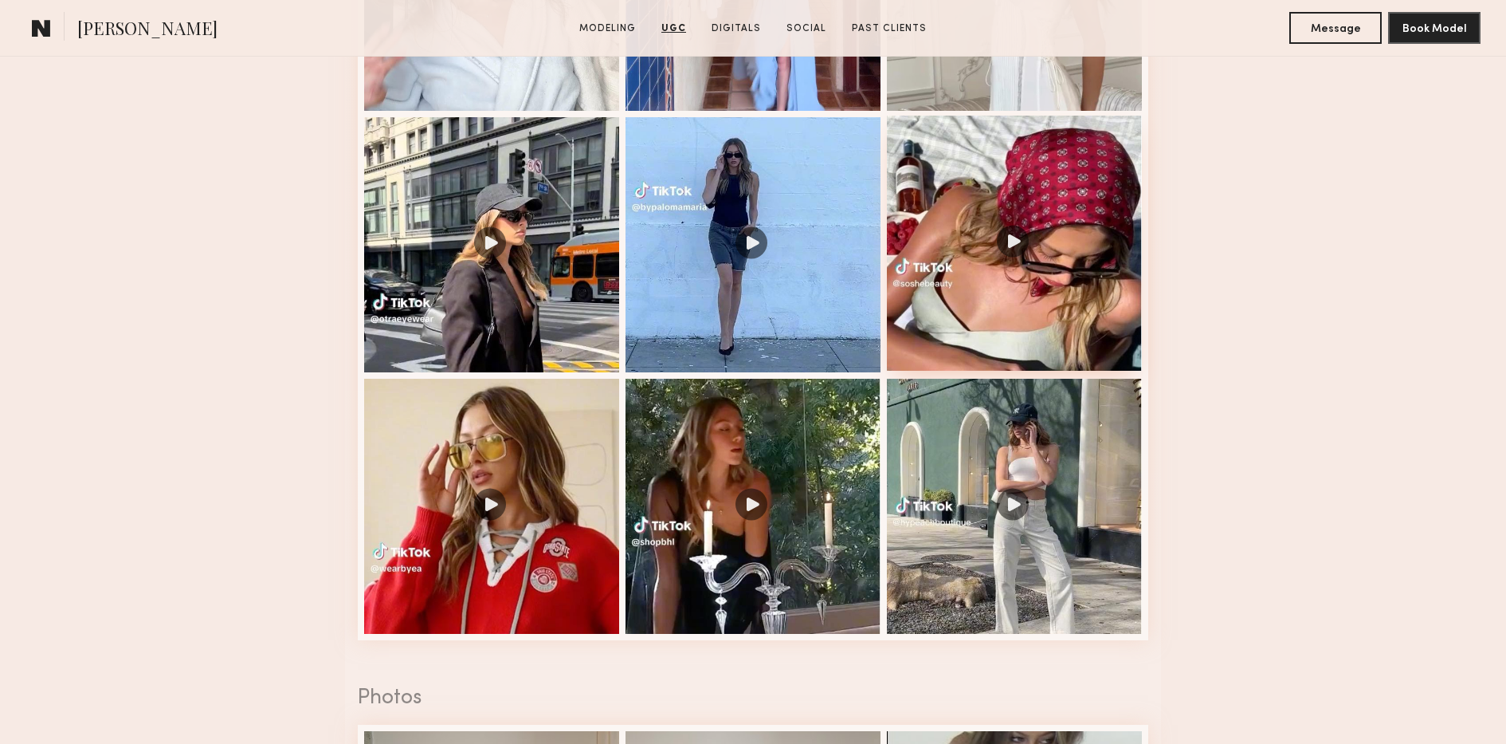
click at [986, 279] on div at bounding box center [1014, 243] width 255 height 255
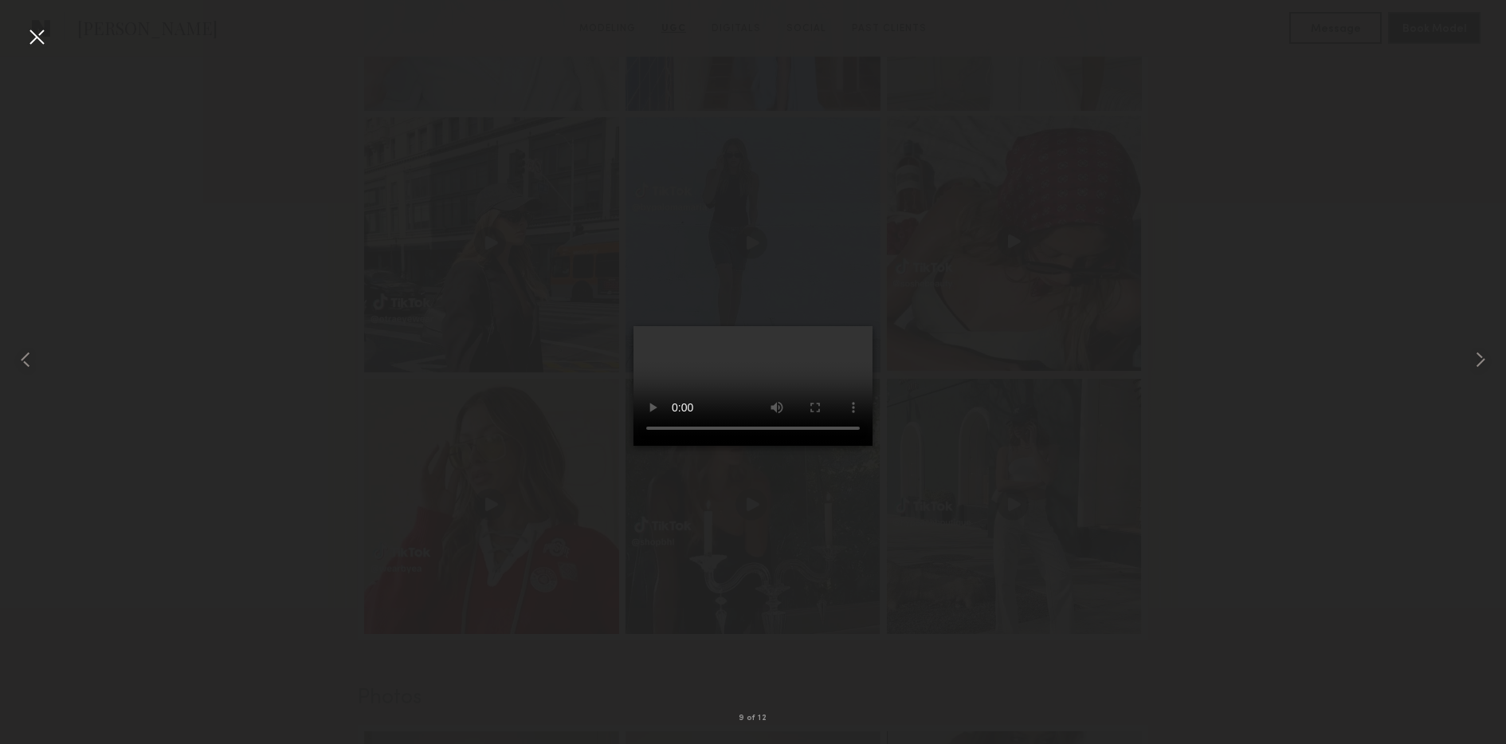
click at [986, 279] on div at bounding box center [753, 359] width 1506 height 667
click at [51, 41] on div at bounding box center [30, 359] width 61 height 667
click at [33, 37] on div at bounding box center [37, 37] width 26 height 26
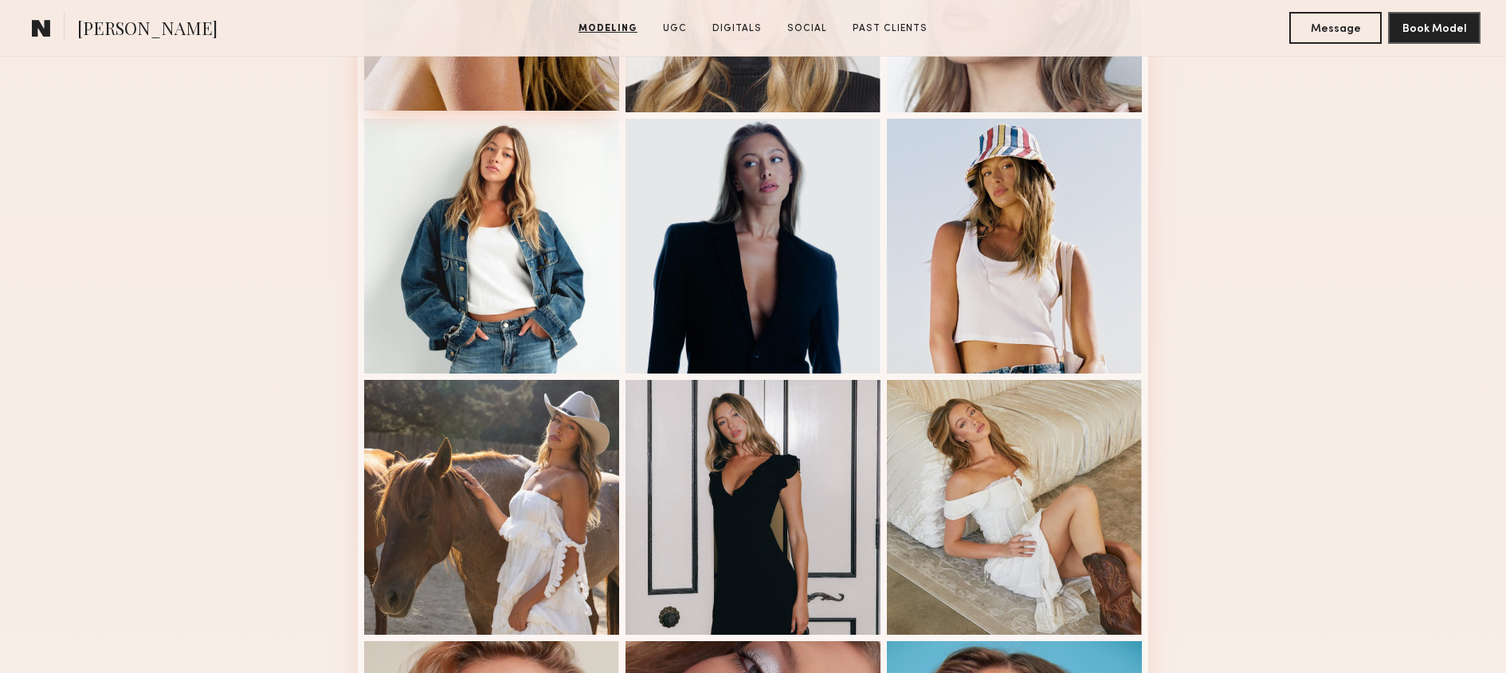
scroll to position [622, 0]
